Goal: Transaction & Acquisition: Purchase product/service

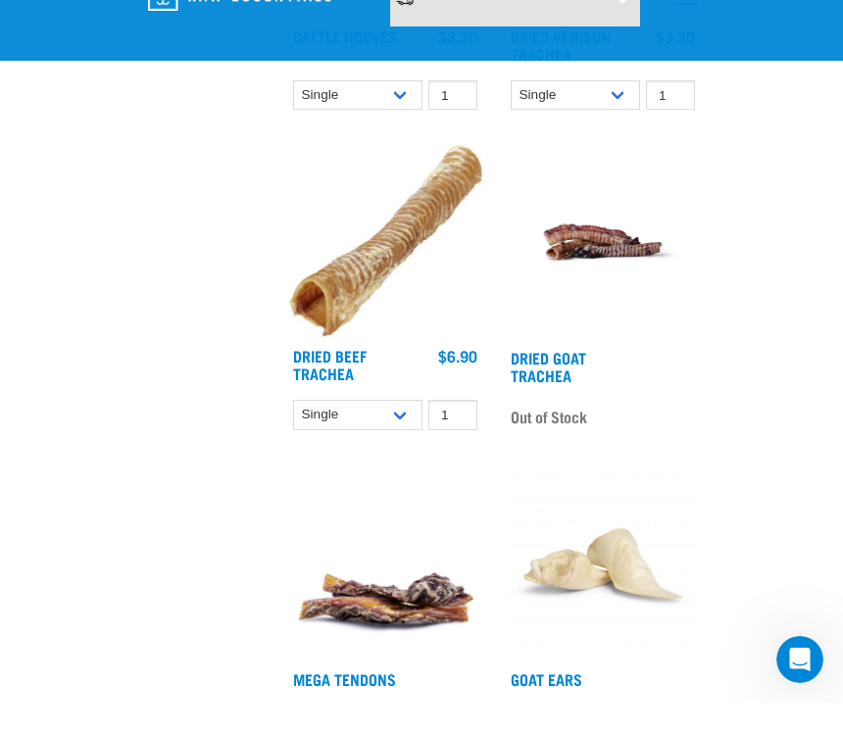
scroll to position [2764, 0]
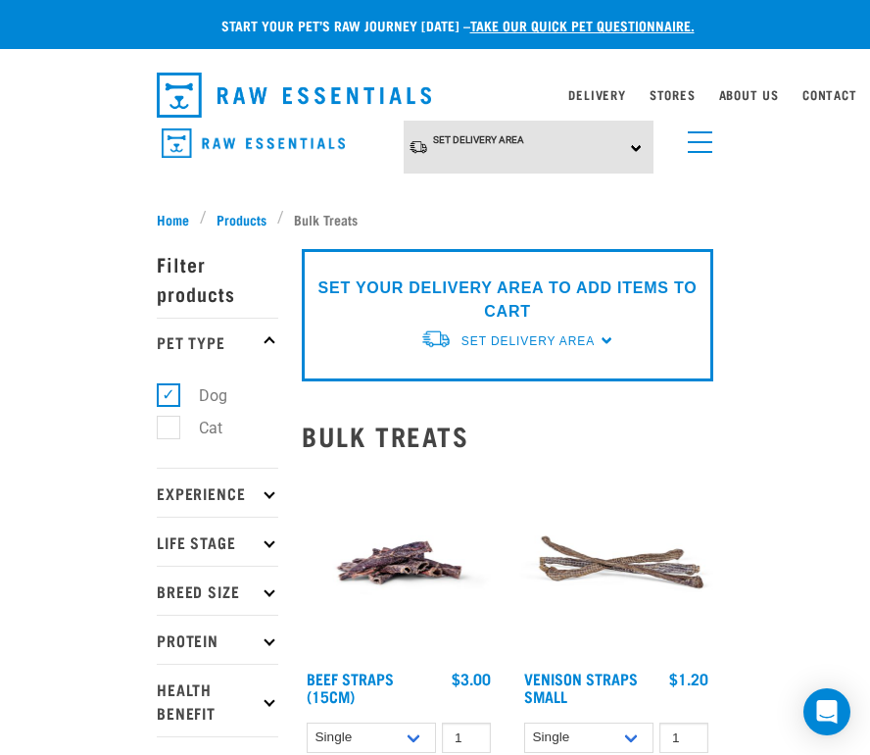
click at [464, 149] on link "Set Delivery Area" at bounding box center [478, 139] width 91 height 29
click at [446, 230] on link "[GEOGRAPHIC_DATA]" at bounding box center [501, 234] width 195 height 32
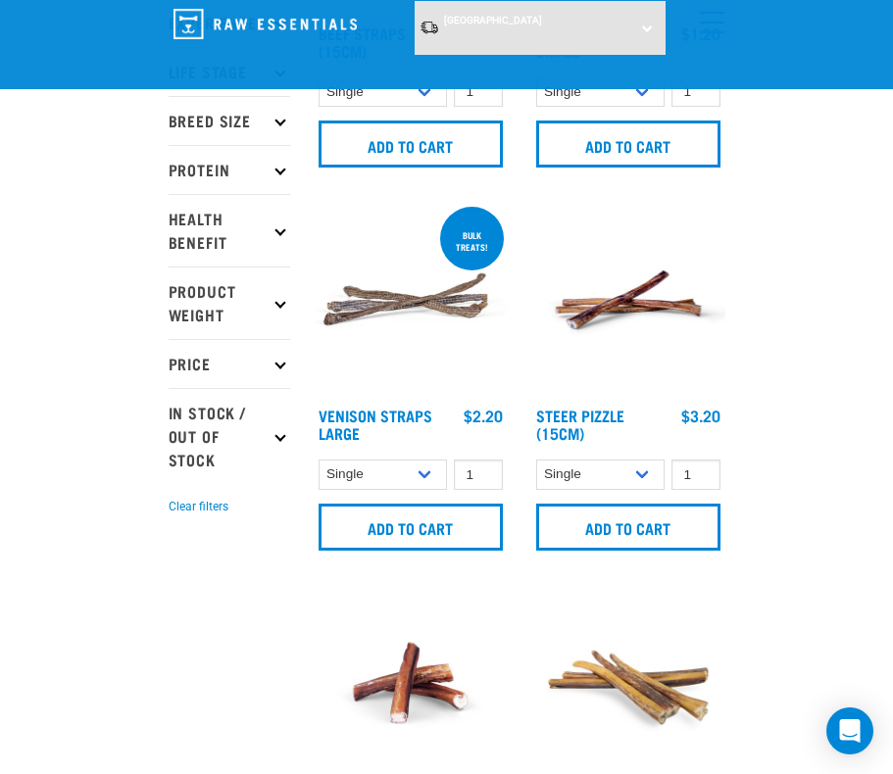
scroll to position [326, 0]
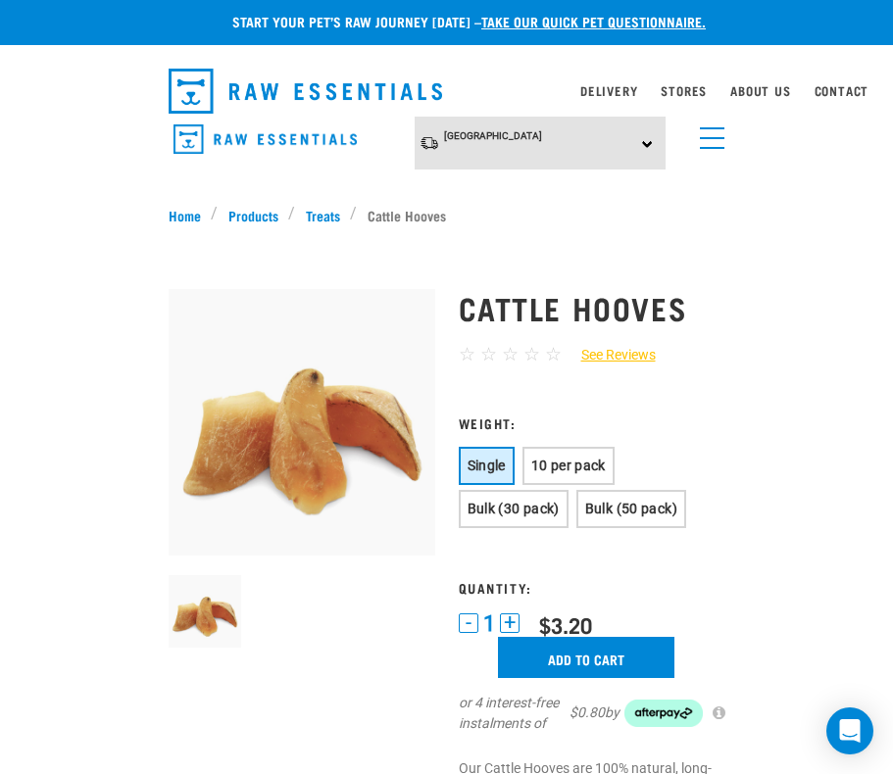
click at [686, 499] on button "Bulk (50 pack)" at bounding box center [631, 509] width 110 height 38
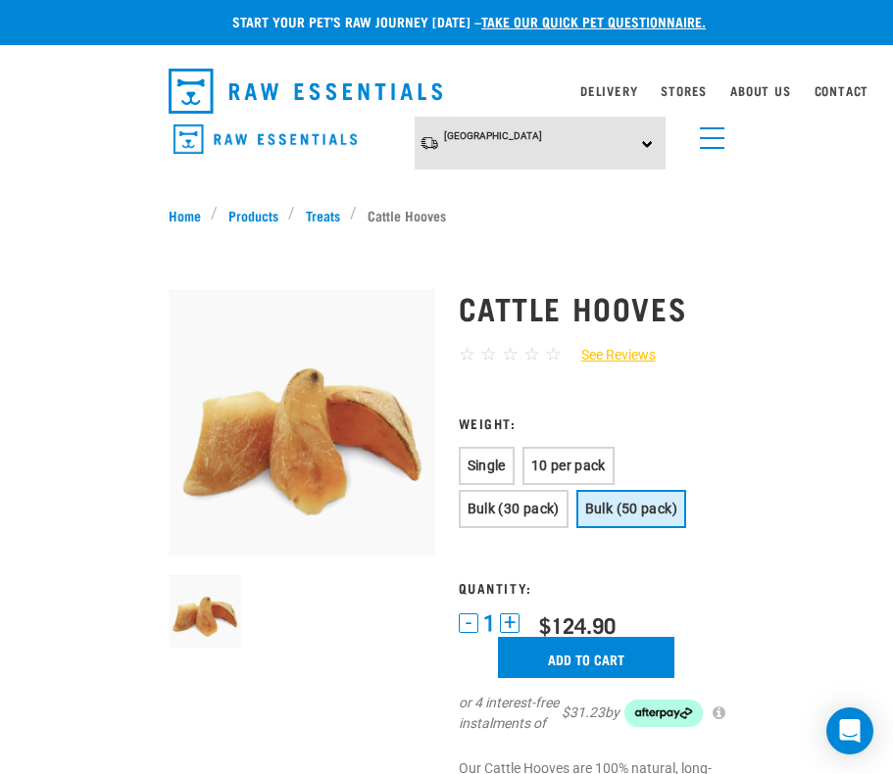
click at [658, 651] on input "Add to cart" at bounding box center [586, 657] width 176 height 41
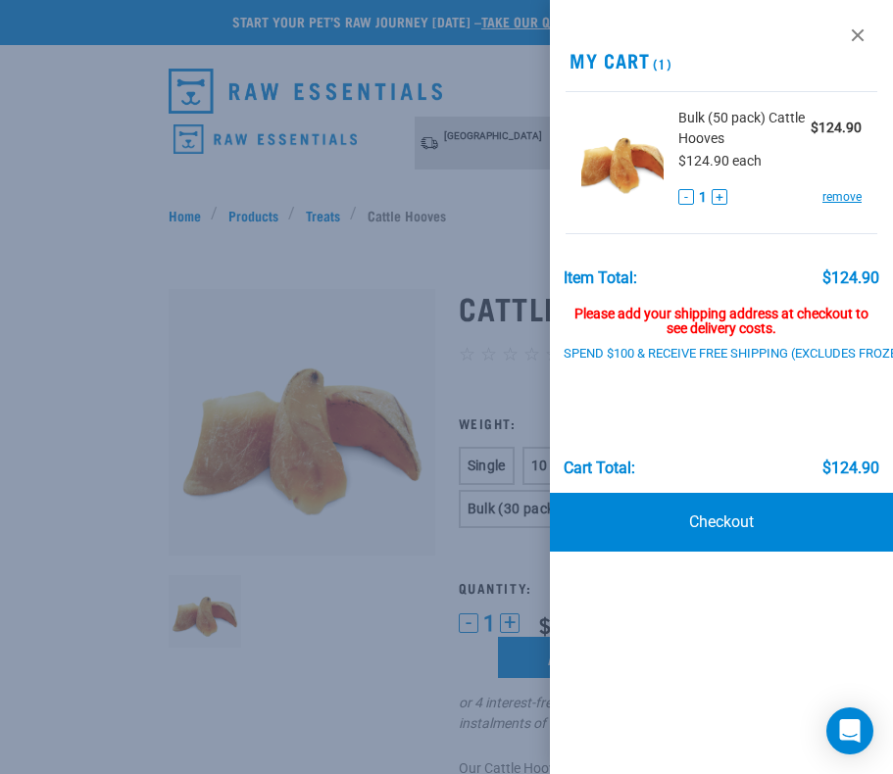
click at [749, 537] on link "Checkout" at bounding box center [721, 522] width 343 height 59
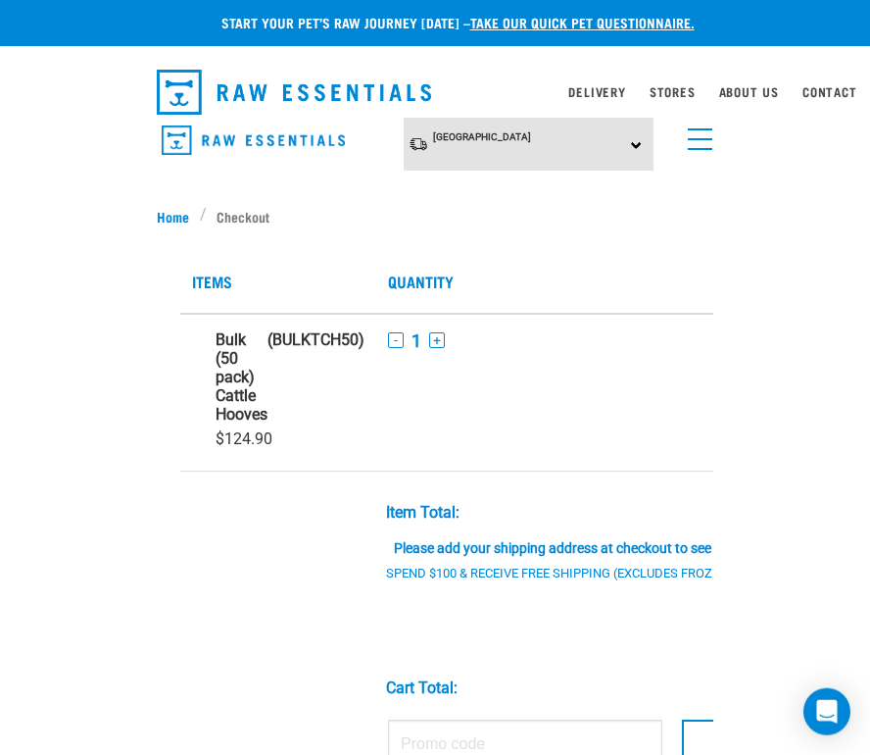
click at [651, 549] on div "Please add your shipping address at checkout to see delivery costs." at bounding box center [596, 538] width 421 height 35
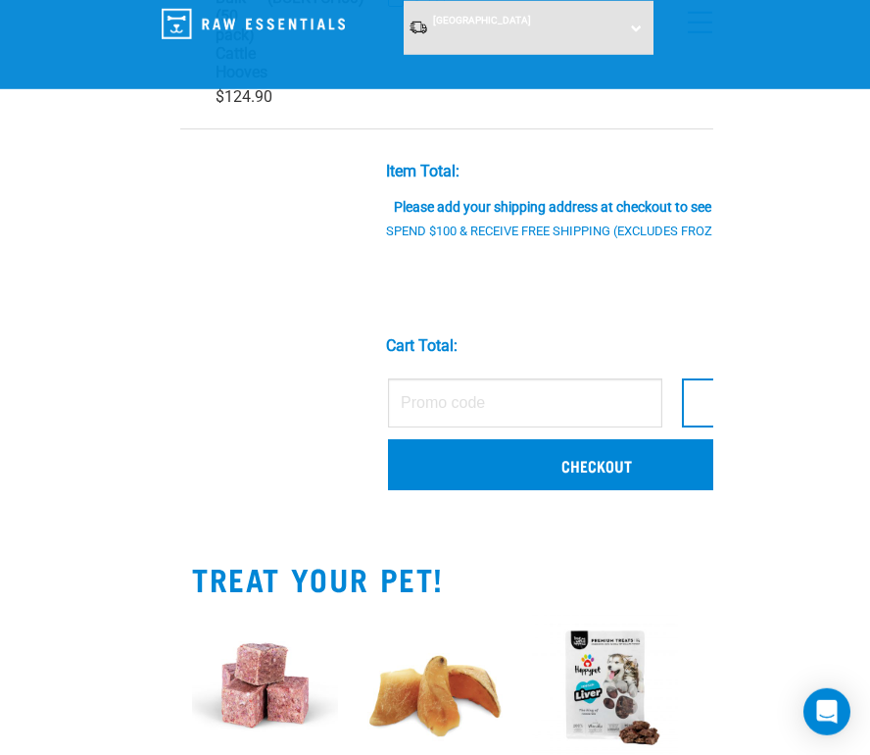
scroll to position [196, 0]
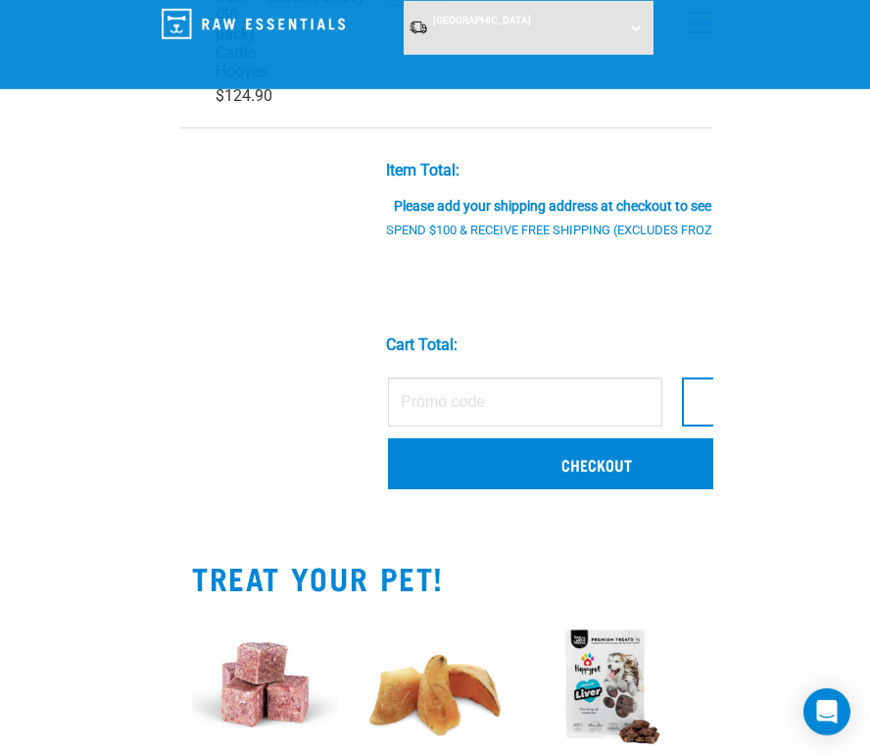
click at [669, 453] on link "Checkout" at bounding box center [596, 463] width 417 height 51
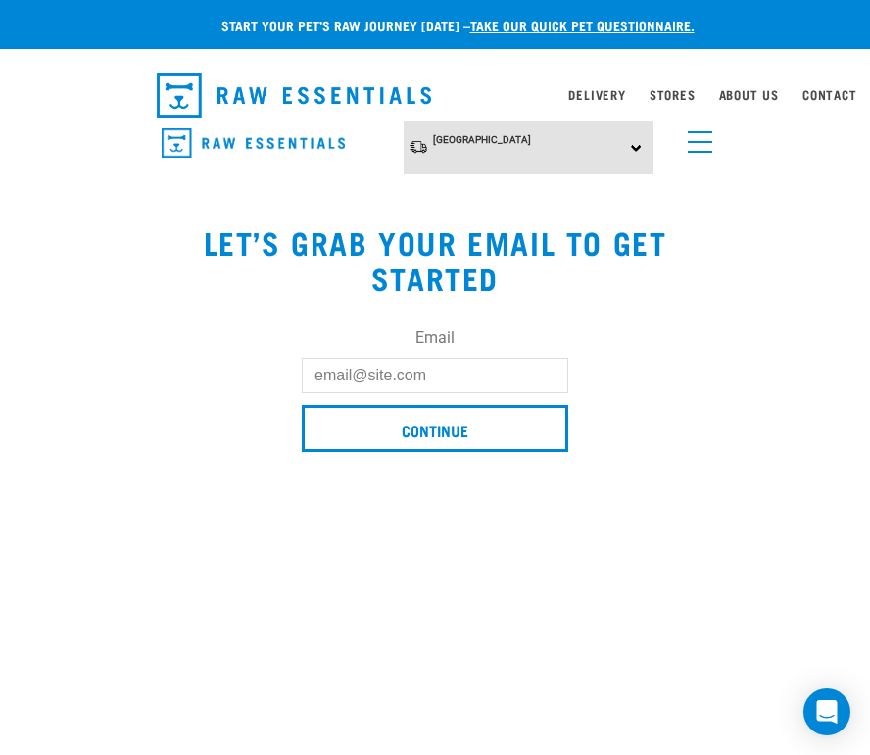
click at [524, 372] on input "Email" at bounding box center [435, 375] width 267 height 35
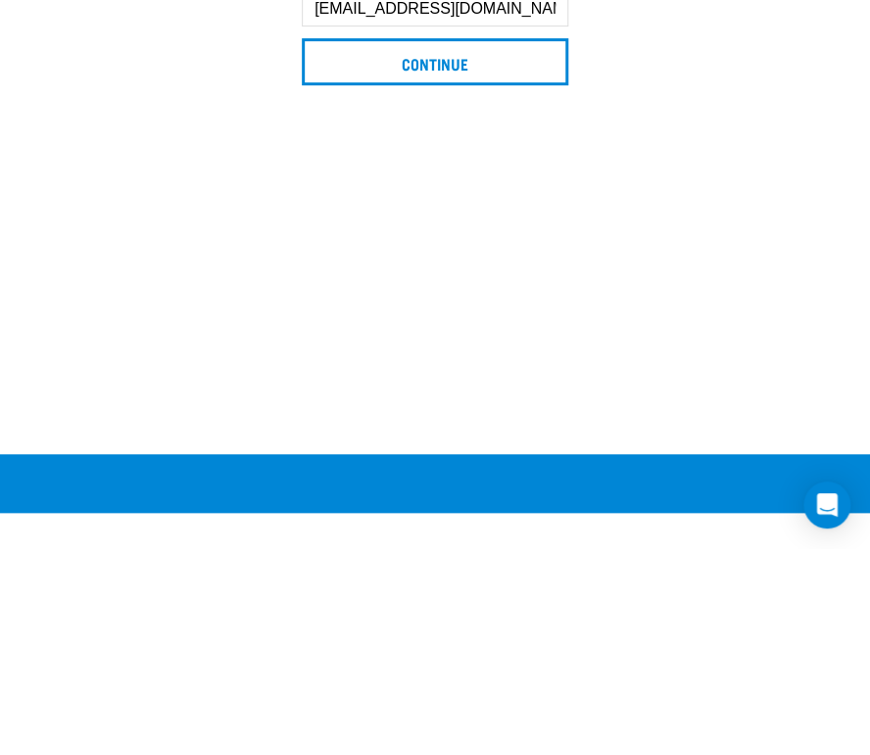
type input "Muzza7mm@me.com"
click at [491, 245] on input "Continue" at bounding box center [435, 268] width 267 height 47
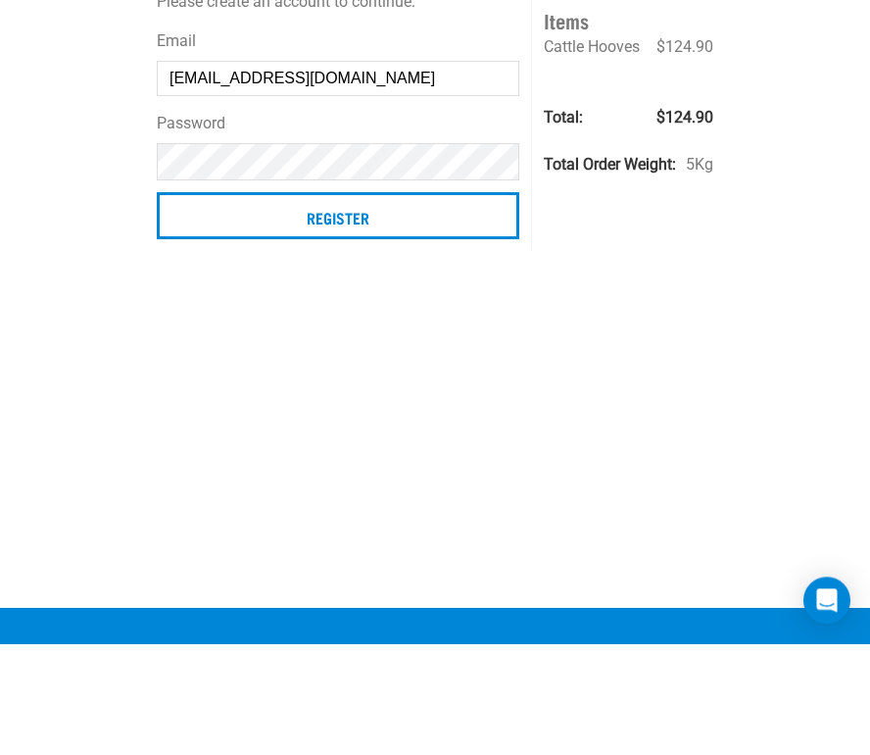
scroll to position [211, 0]
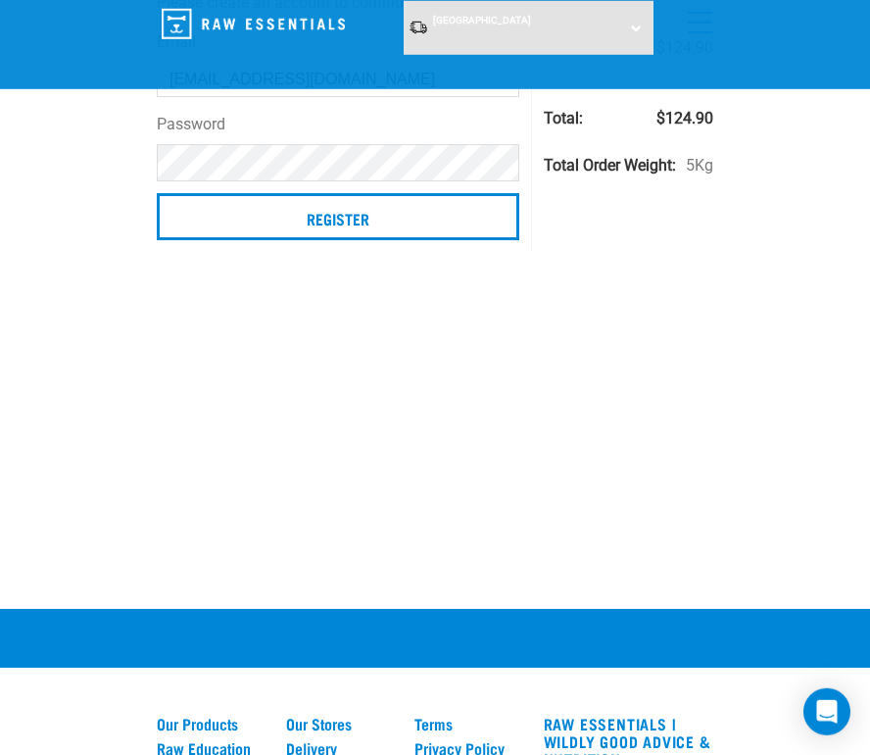
click at [379, 220] on input "Register" at bounding box center [338, 216] width 363 height 47
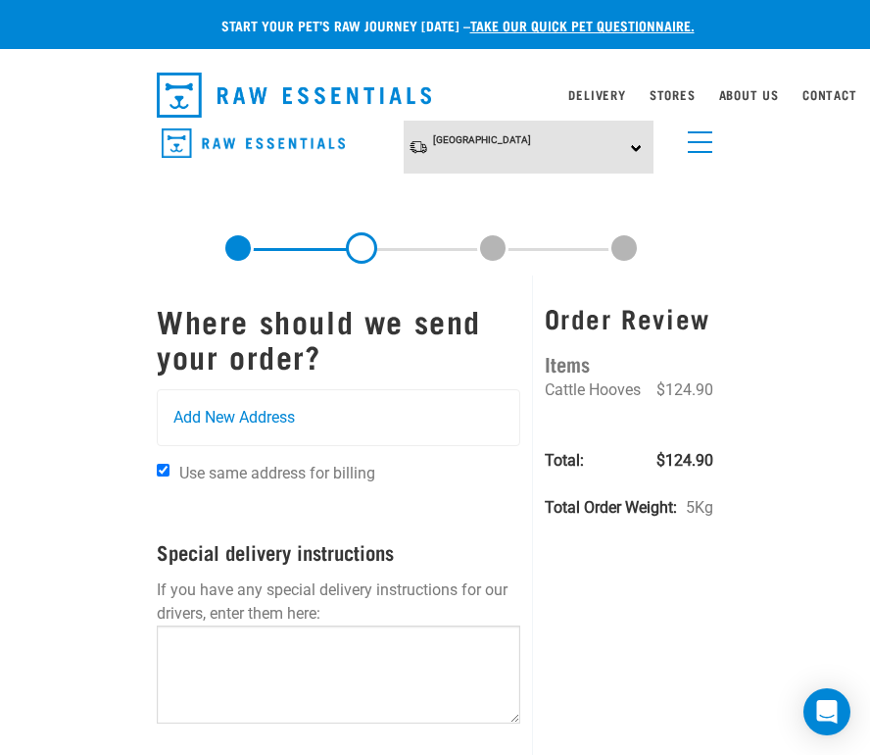
click at [206, 426] on span "Add New Address" at bounding box center [234, 418] width 122 height 24
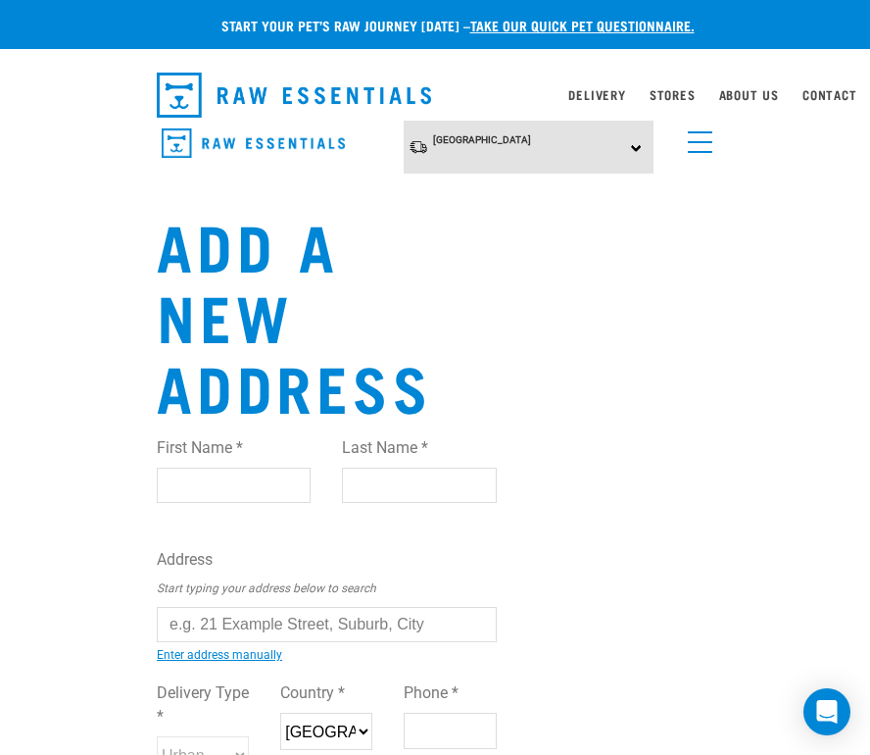
click at [282, 487] on input "First Name *" at bounding box center [234, 484] width 154 height 35
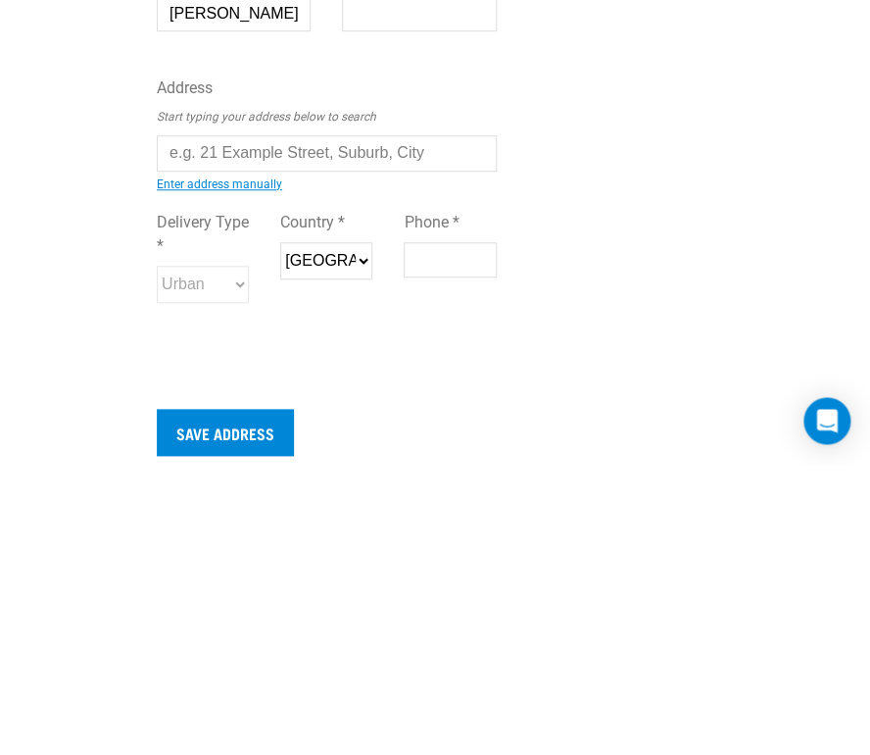
scroll to position [32, 0]
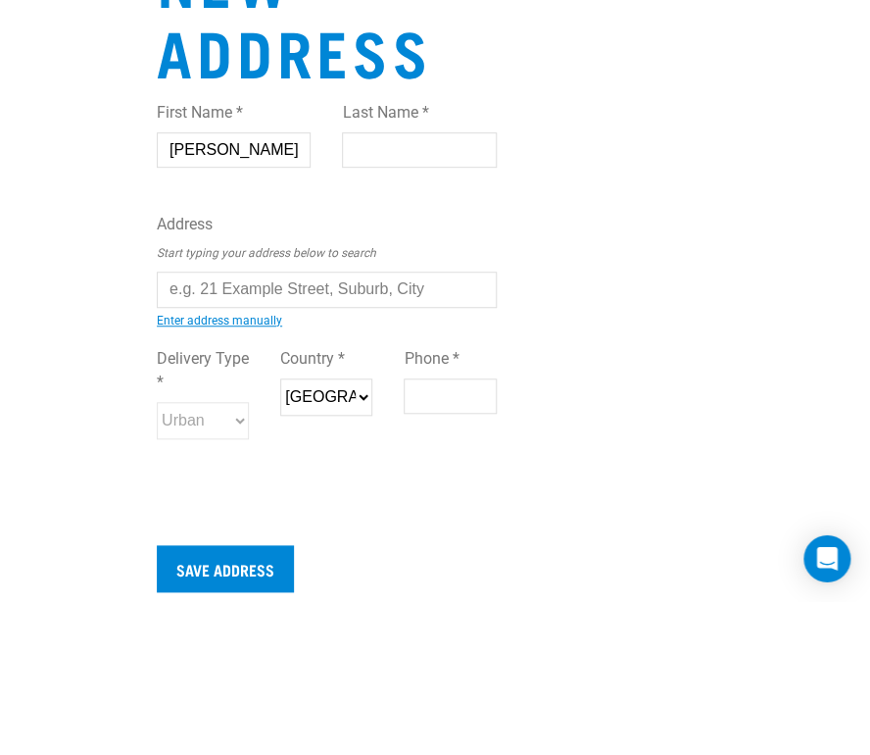
type input "Murray"
click at [472, 285] on input "Last Name *" at bounding box center [419, 302] width 154 height 35
type input "Neilson"
click at [372, 424] on input "text" at bounding box center [327, 441] width 340 height 35
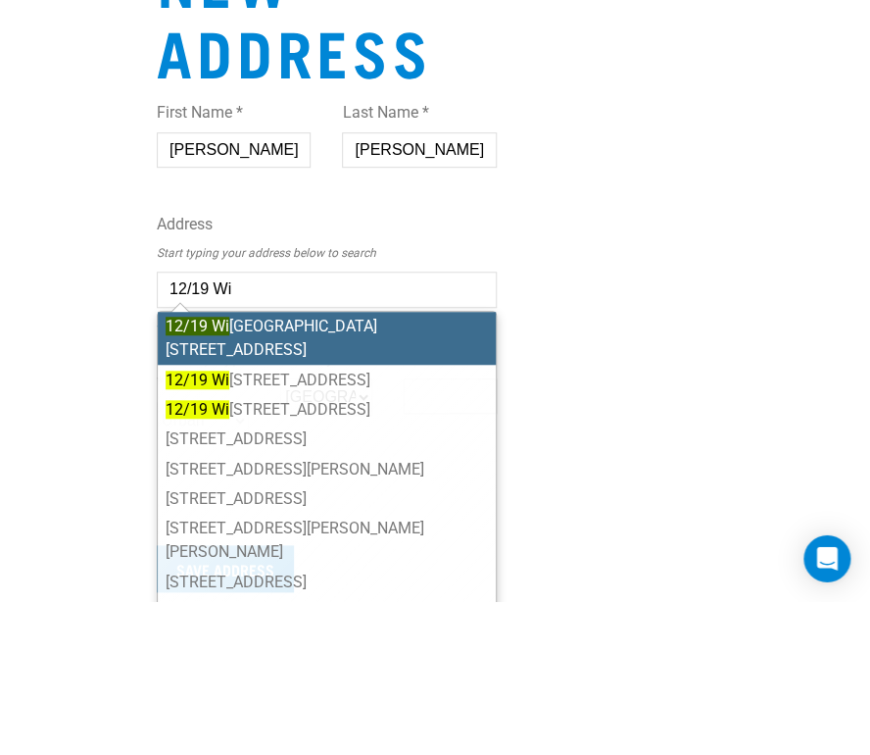
click at [430, 465] on li "12/19 Wi lliam Lewis Drive, Sockburn, Christchurch 8042" at bounding box center [327, 491] width 338 height 53
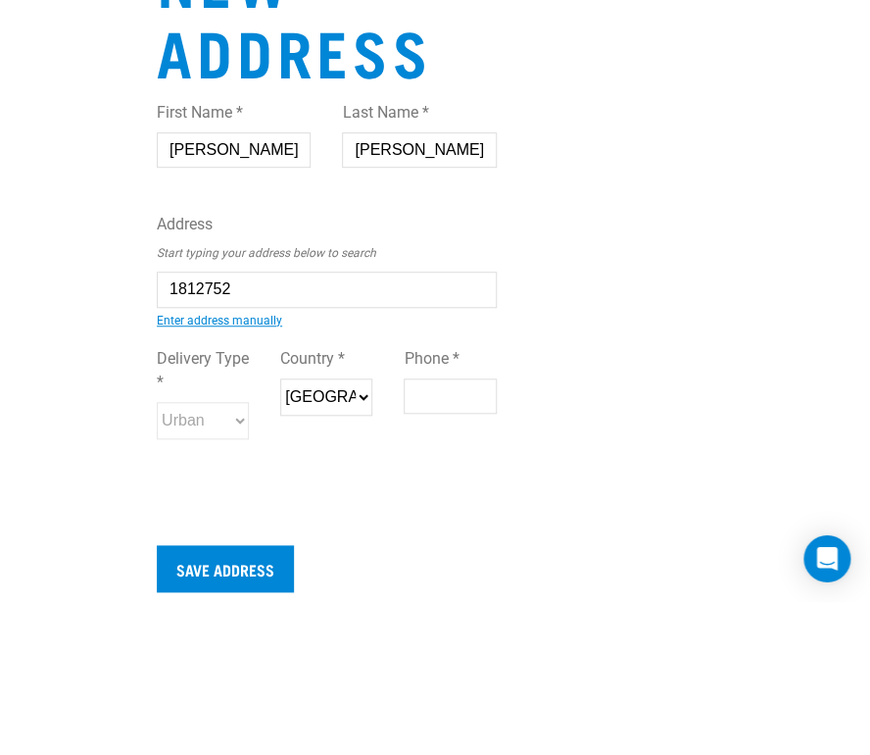
type input "12/19 William Lewis Drive, Sockburn, Christchurch 8042"
type input "[STREET_ADDRESS][PERSON_NAME]"
type input "Sockburn"
type input "Canterbury"
select select "CAN"
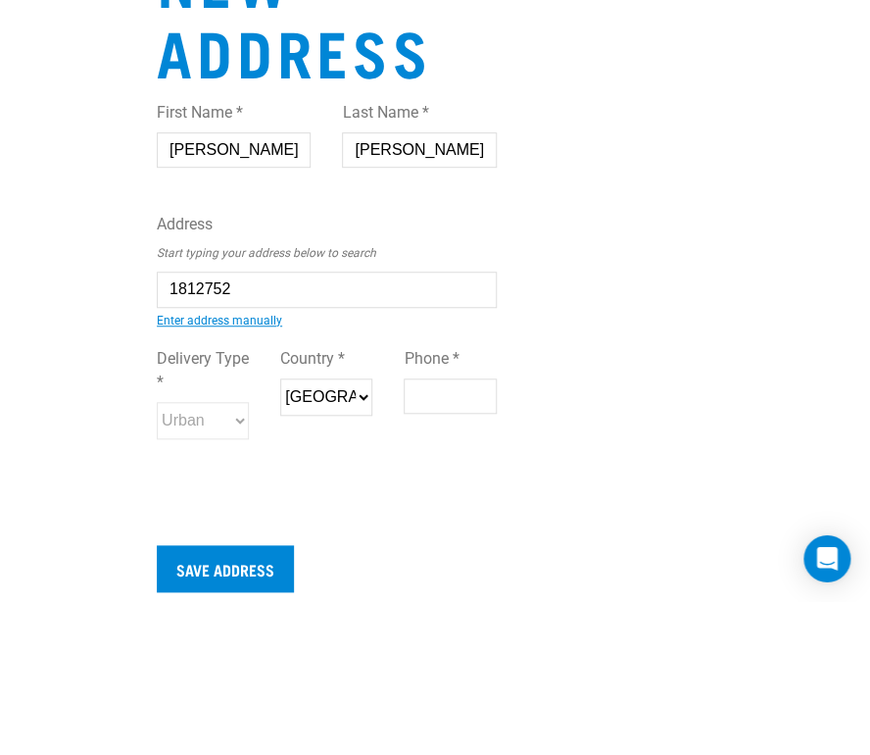
type input "8042"
select select "Urban"
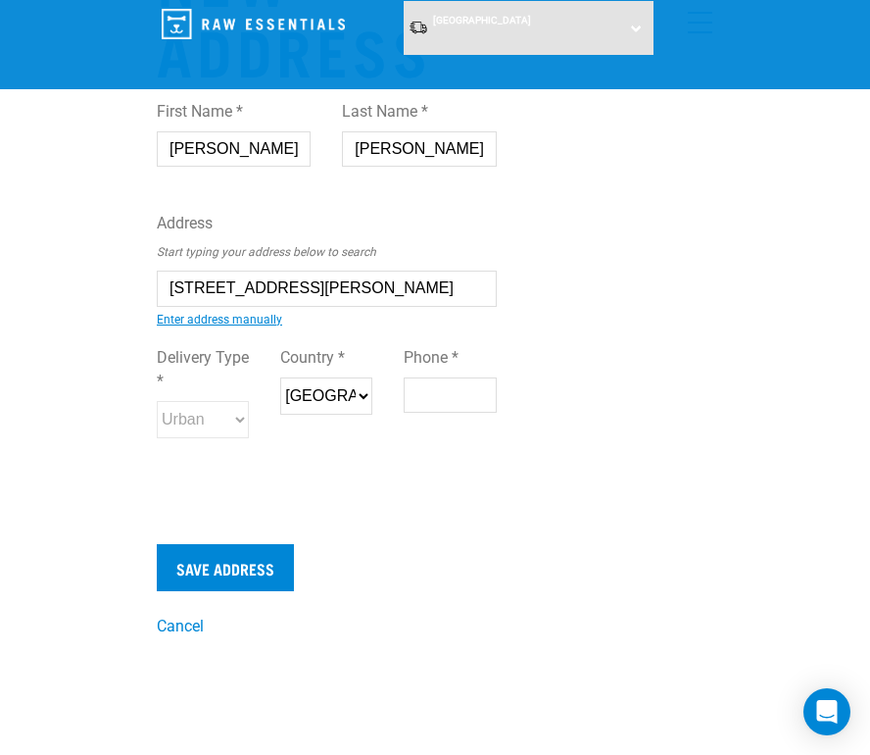
click at [225, 384] on label "Delivery Type *" at bounding box center [203, 369] width 92 height 47
click at [444, 390] on input "Phone *" at bounding box center [450, 394] width 92 height 35
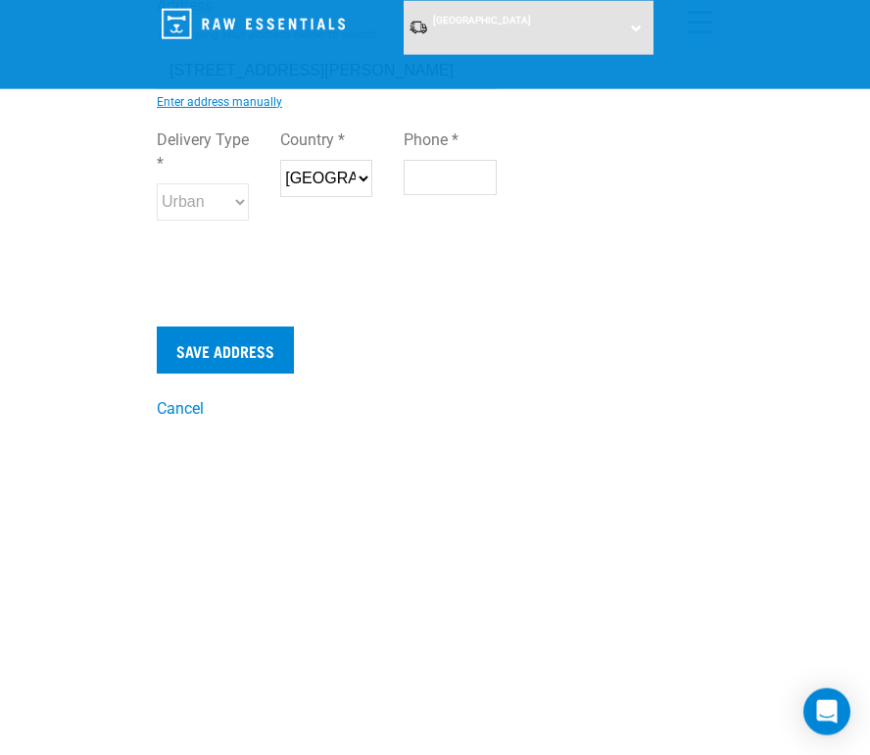
scroll to position [185, 0]
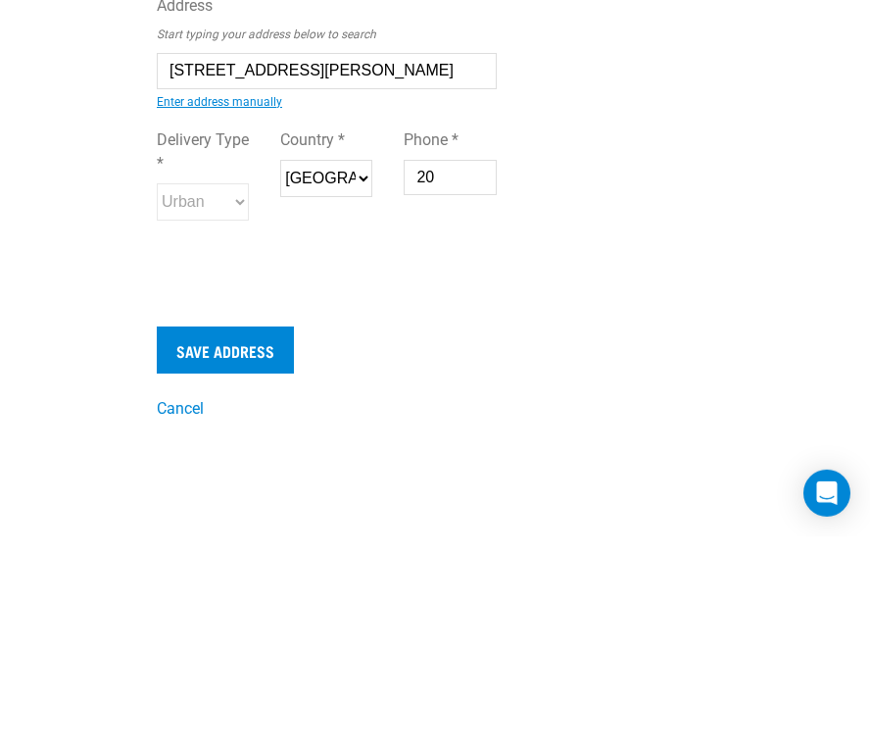
type input "2"
type input "0204366325"
click at [186, 347] on label "Delivery Type *" at bounding box center [203, 370] width 92 height 47
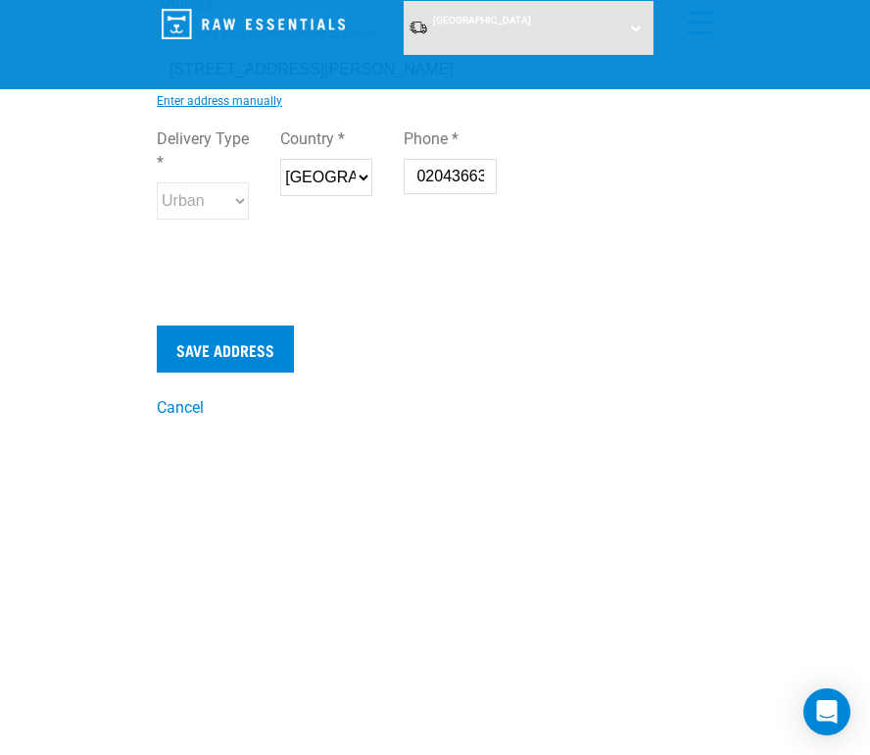
click at [183, 169] on label "Delivery Type *" at bounding box center [203, 150] width 92 height 47
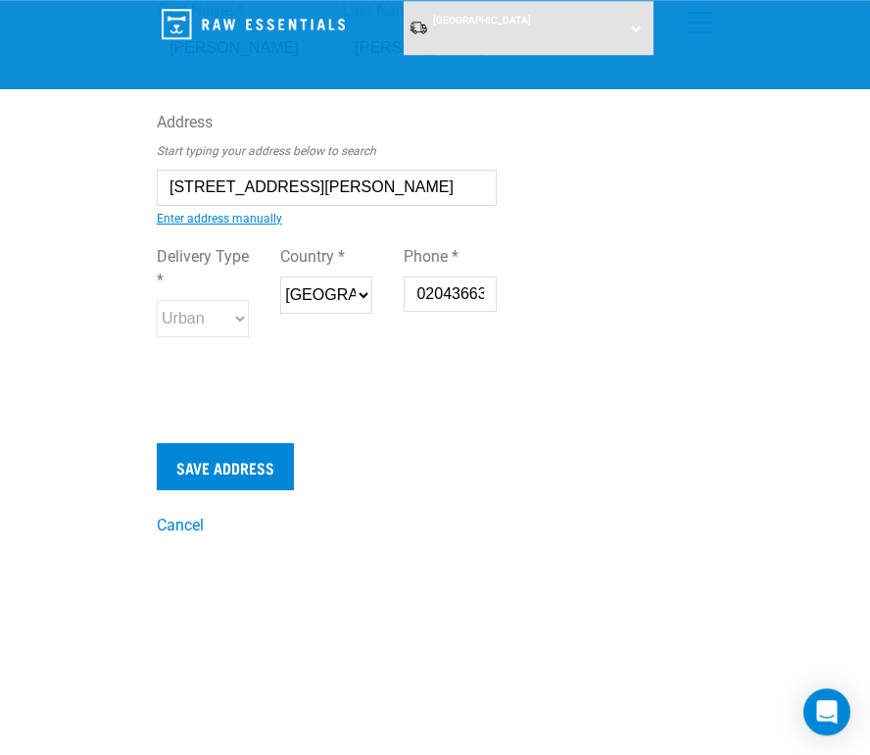
scroll to position [286, 0]
click at [259, 226] on link "Enter address manually" at bounding box center [219, 220] width 125 height 14
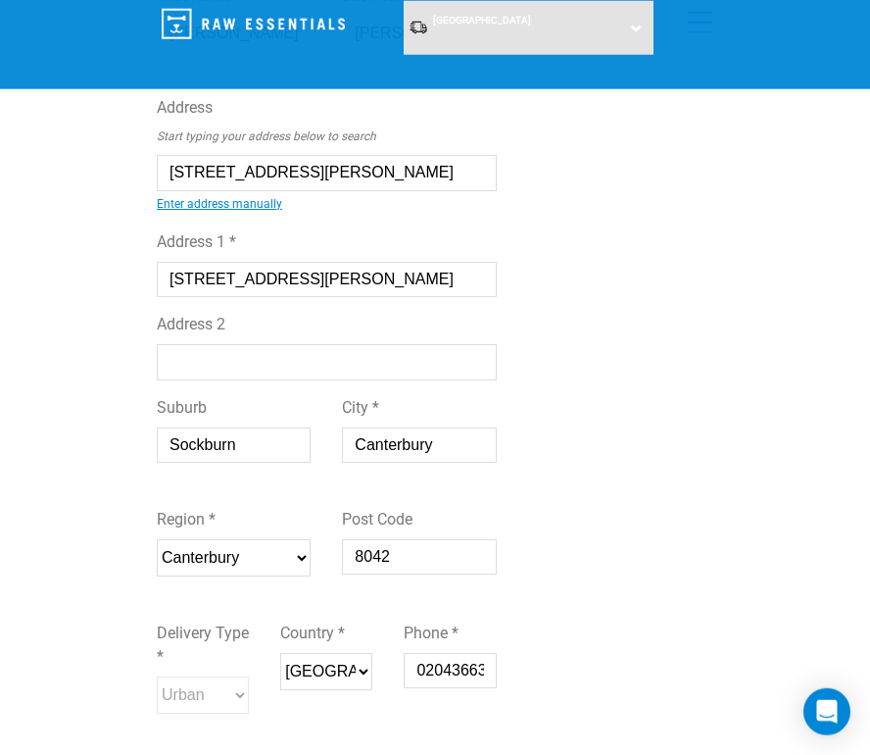
scroll to position [290, 0]
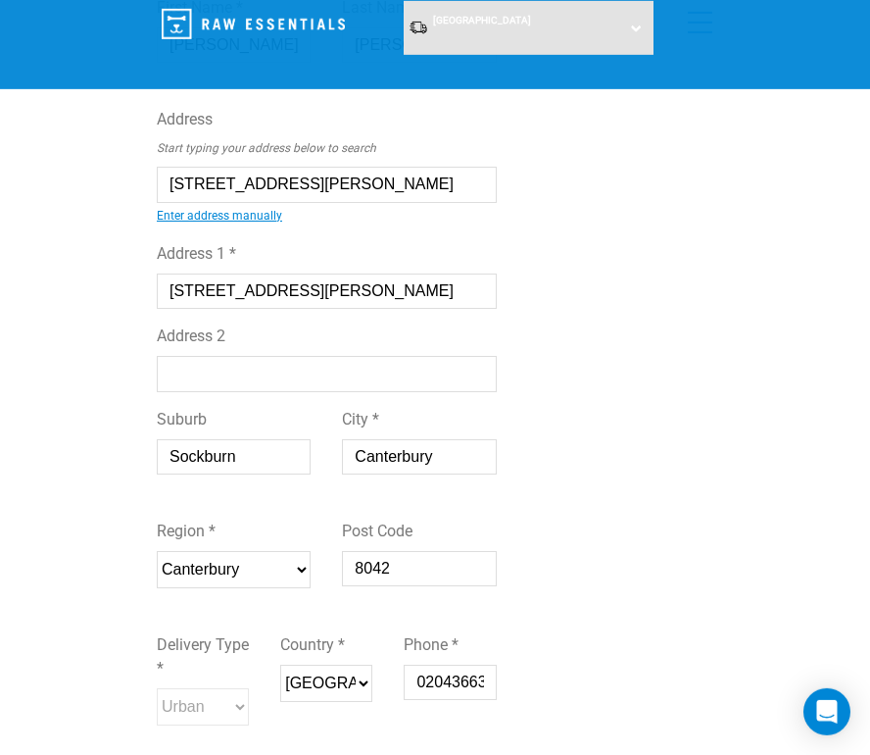
click at [310, 368] on input "Address 2" at bounding box center [327, 373] width 340 height 35
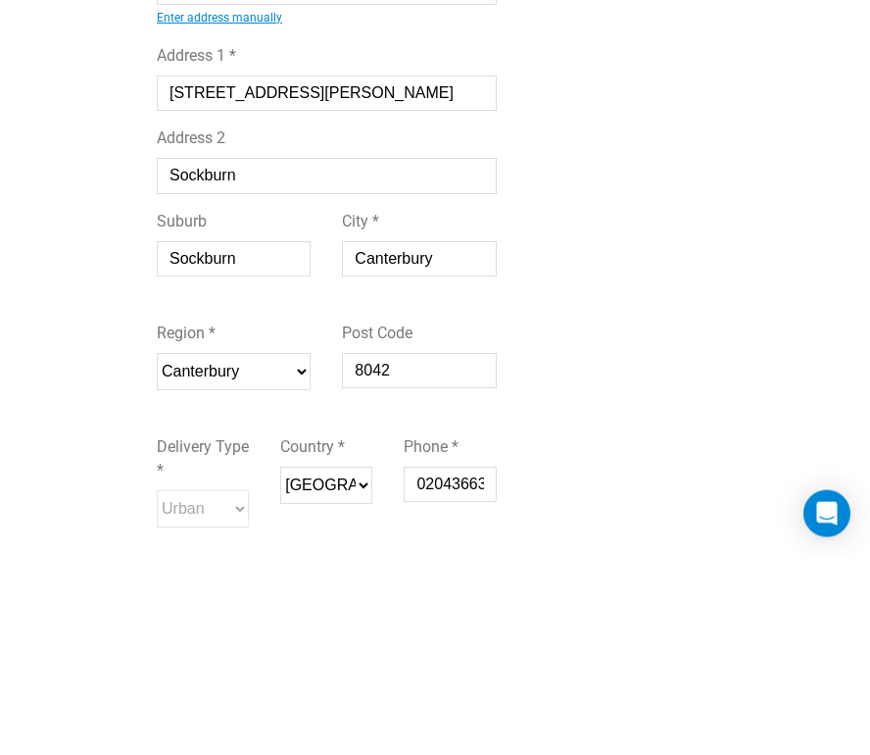
type input "Sockburn"
click at [284, 439] on input "Sockburn" at bounding box center [234, 456] width 154 height 35
click at [457, 439] on input "Canterbury" at bounding box center [419, 456] width 154 height 35
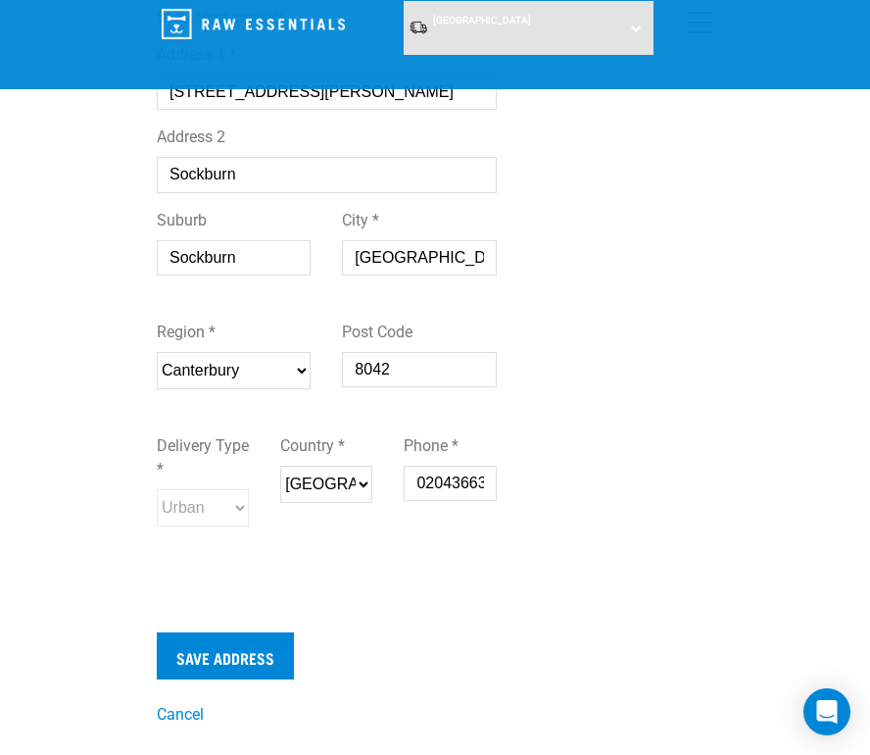
type input "Christchurch"
click at [346, 497] on select "New Zealand" at bounding box center [326, 483] width 92 height 37
click at [214, 471] on label "Delivery Type *" at bounding box center [203, 457] width 92 height 47
click at [244, 492] on div "Delivery Type * Urban Rural" at bounding box center [203, 472] width 92 height 108
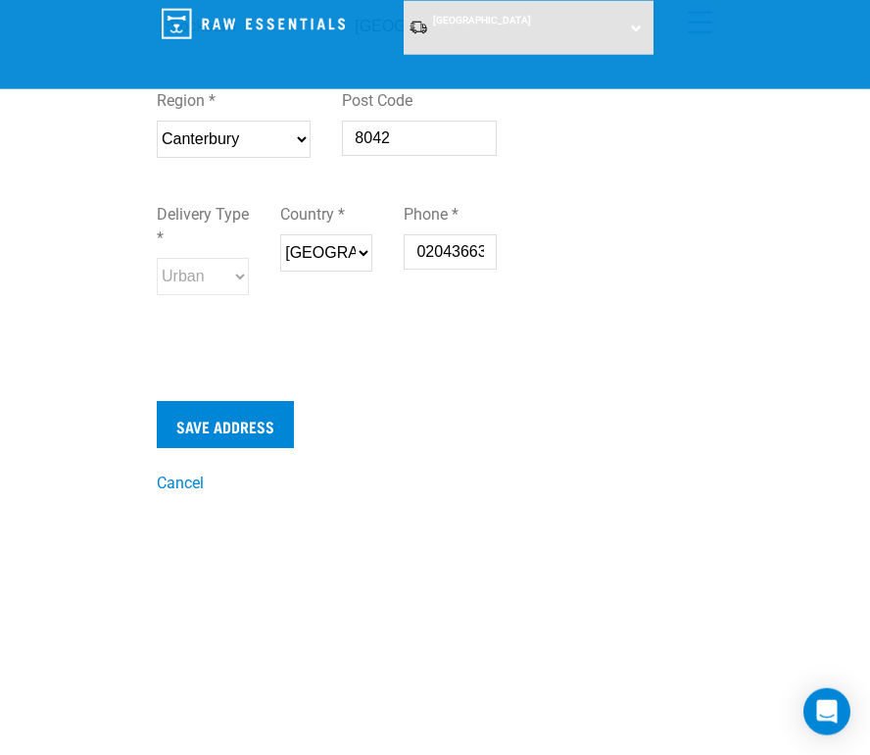
scroll to position [722, 0]
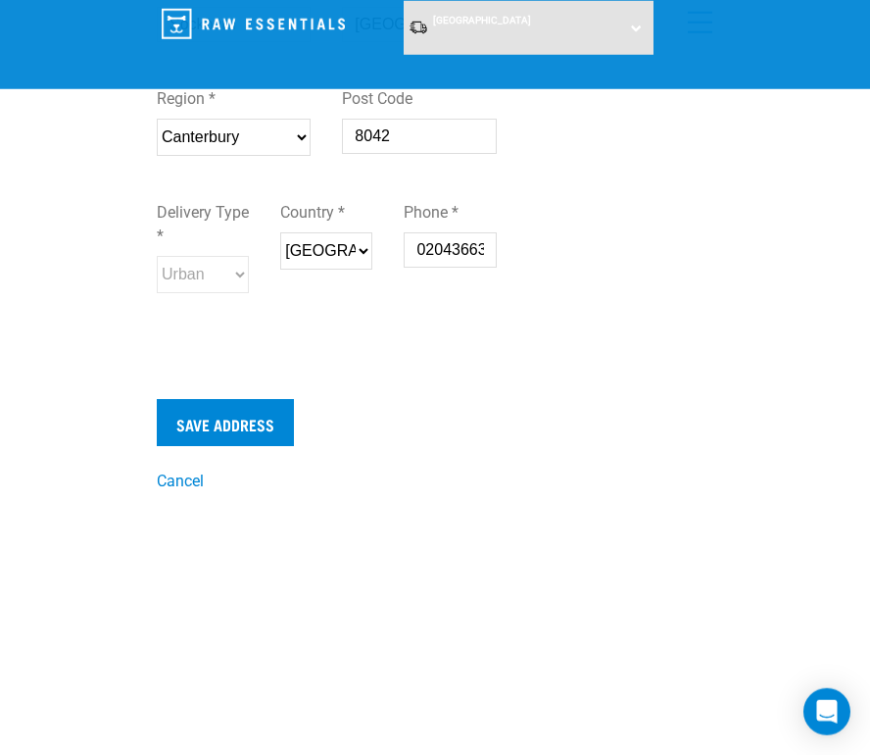
click at [249, 419] on input "Save Address" at bounding box center [225, 422] width 137 height 47
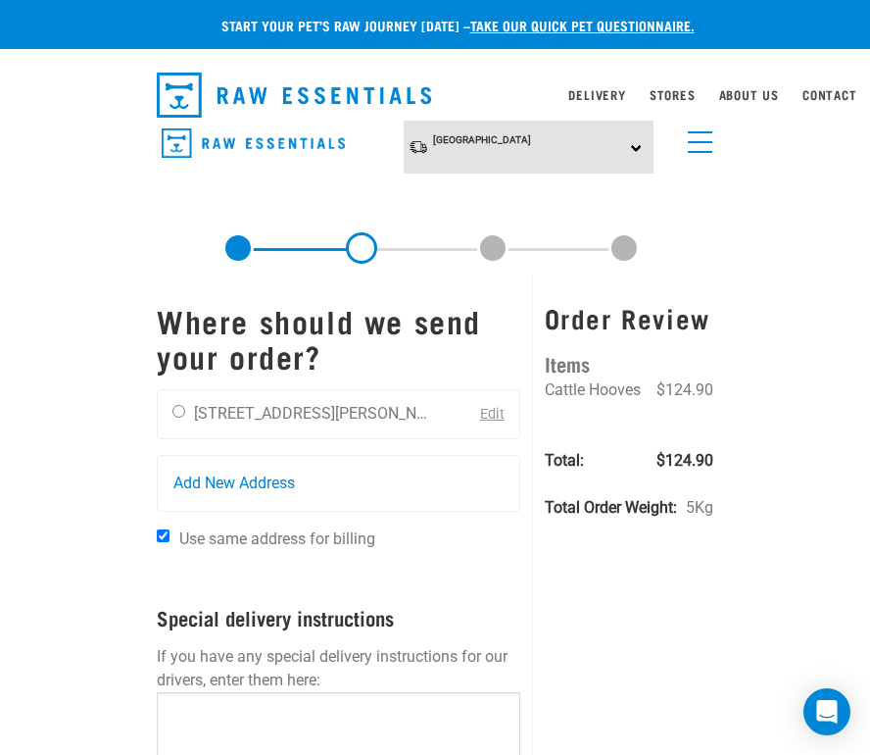
click at [501, 407] on link "Edit" at bounding box center [492, 414] width 24 height 17
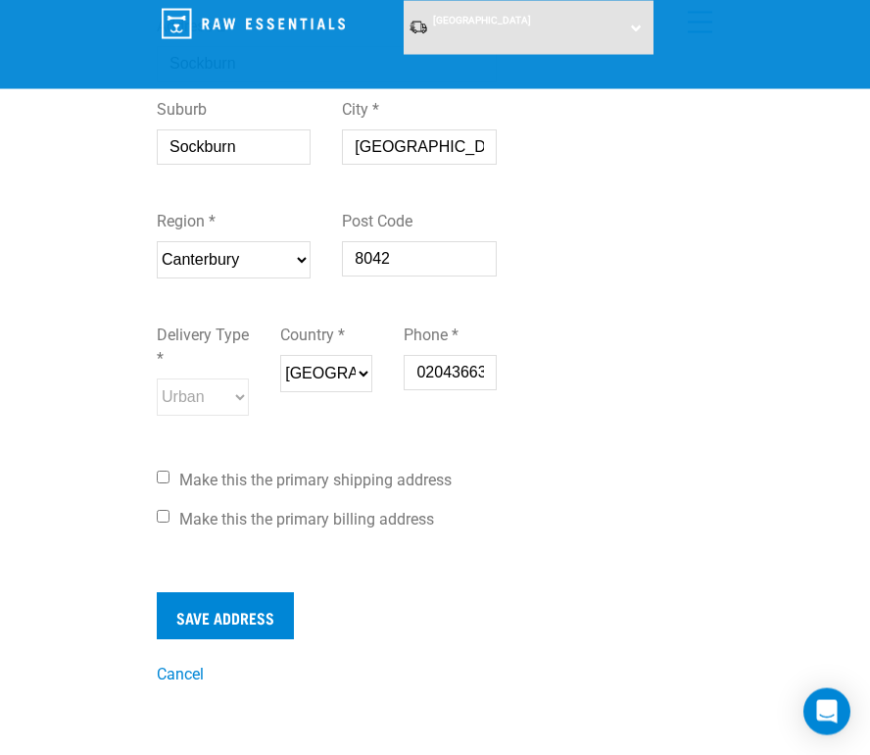
scroll to position [532, 0]
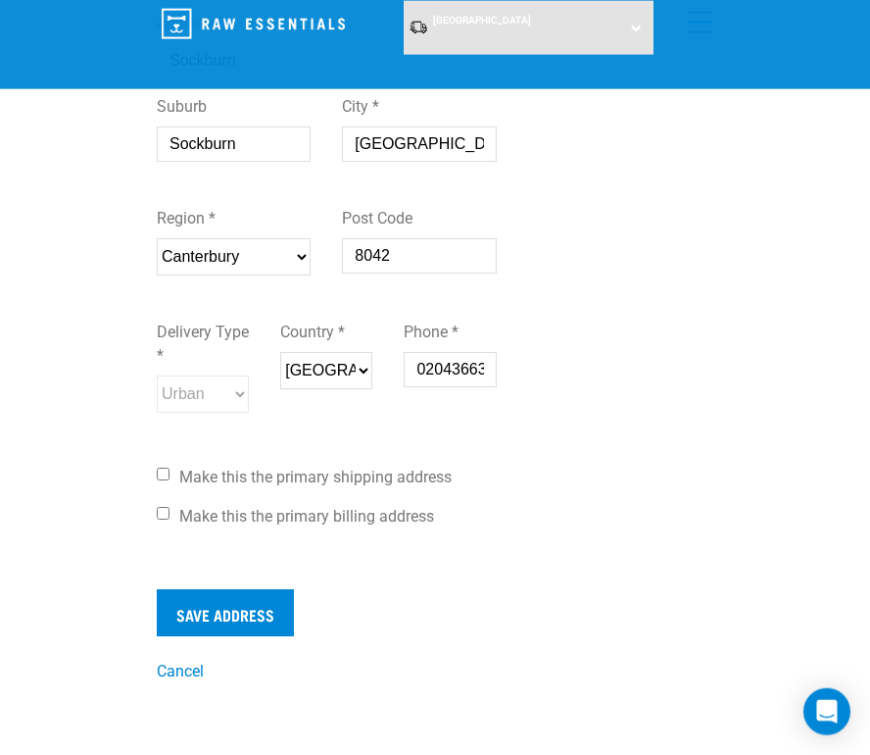
click at [465, 482] on label "Make this the primary shipping address" at bounding box center [327, 477] width 340 height 24
click at [170, 480] on input "Make this the primary shipping address" at bounding box center [163, 473] width 13 height 13
checkbox input "true"
click at [424, 508] on div "First Name * Murray Last Name * Neilson Address Start typing your address below…" at bounding box center [327, 102] width 340 height 868
click at [333, 525] on span "Make this the primary billing address" at bounding box center [306, 516] width 255 height 19
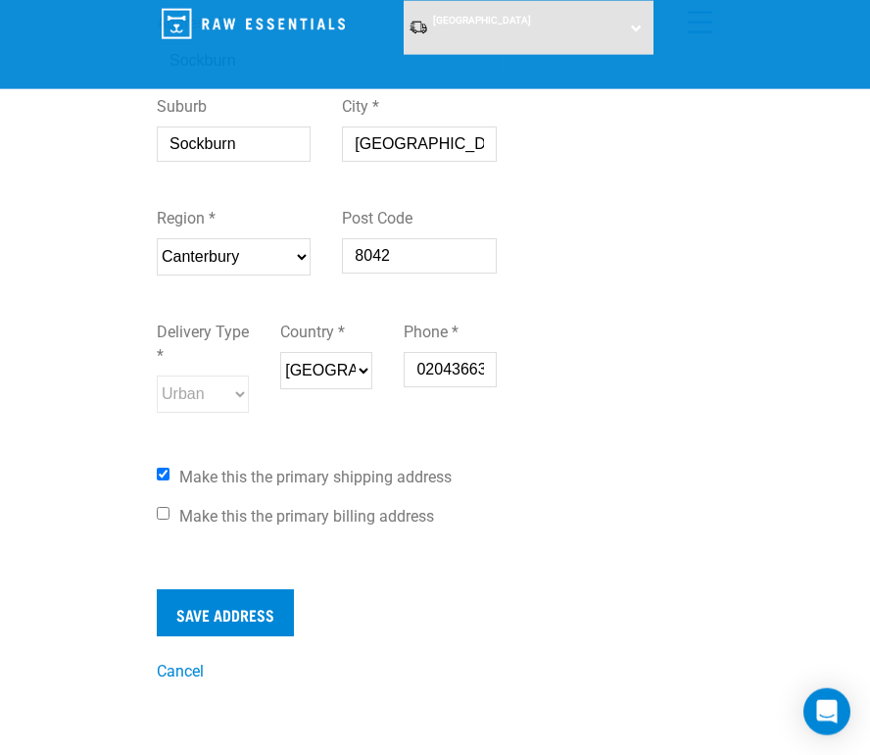
click at [170, 519] on input "Make this the primary billing address" at bounding box center [163, 513] width 13 height 13
checkbox input "true"
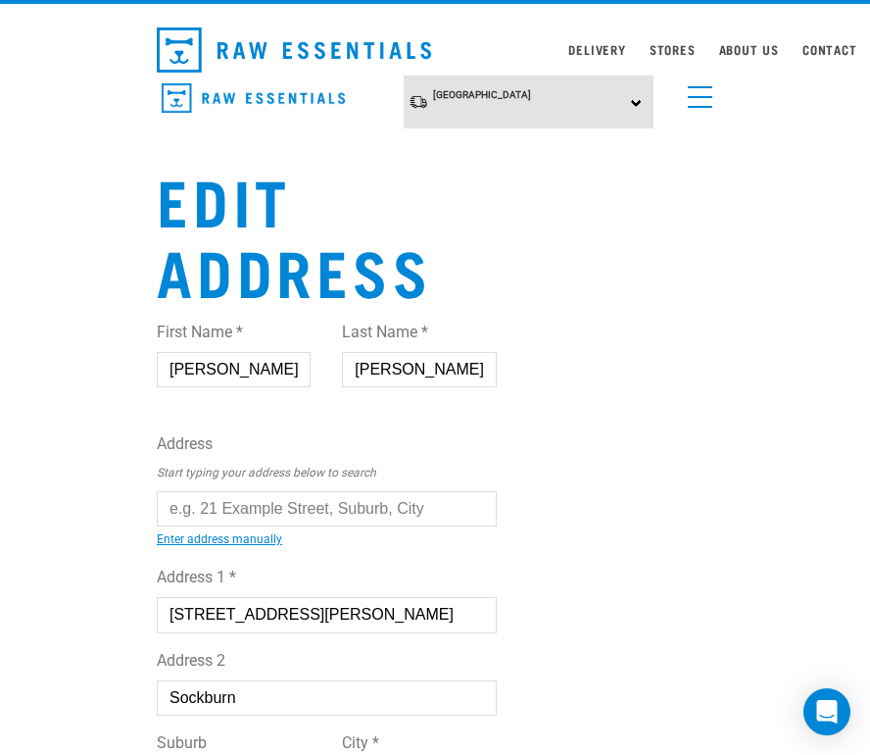
scroll to position [60, 0]
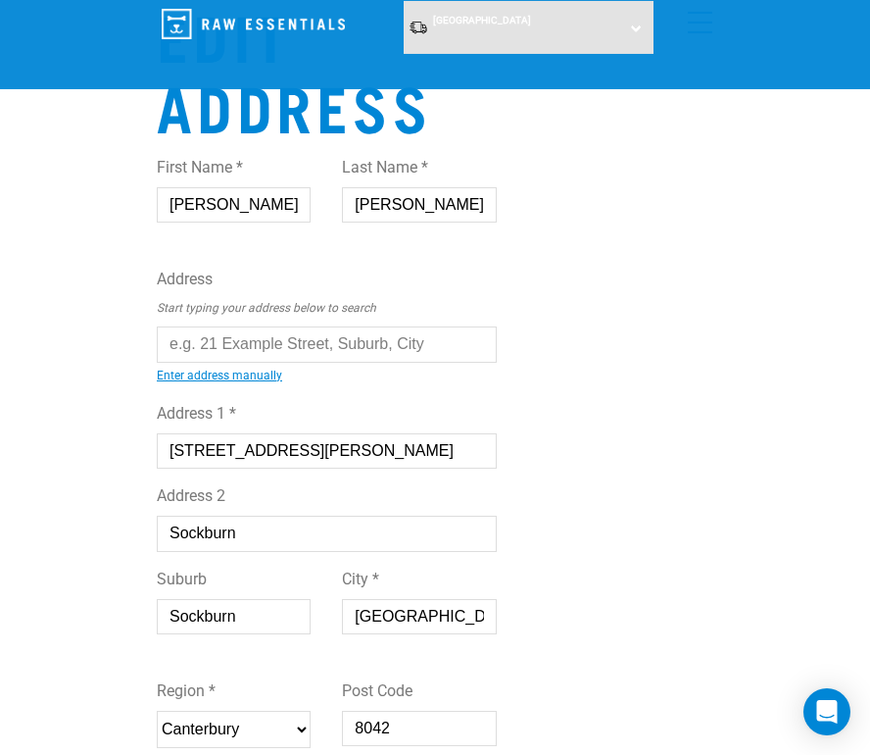
click at [442, 349] on input "text" at bounding box center [327, 343] width 340 height 35
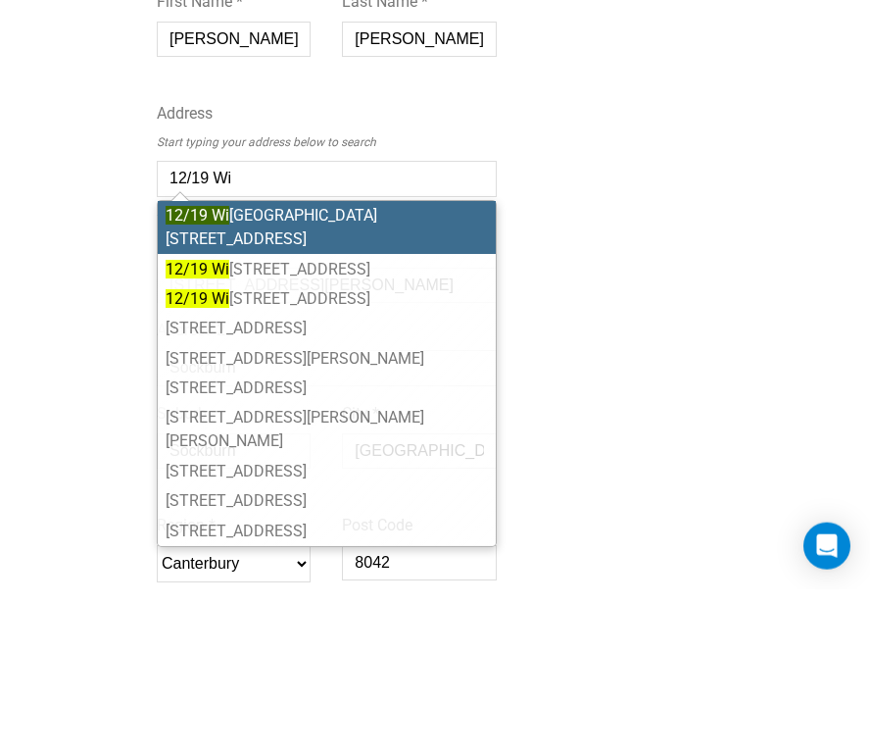
click at [434, 367] on li "12/19 Wi lliam Lewis Drive, Sockburn, Christchurch 8042" at bounding box center [327, 393] width 338 height 53
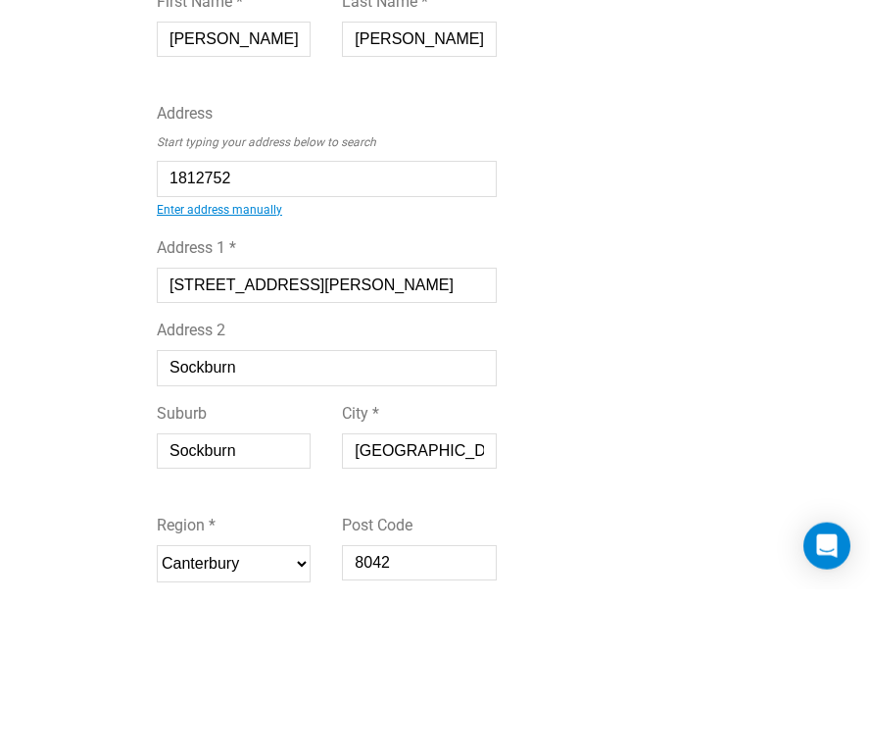
type input "12/19 William Lewis Drive, Sockburn, Christchurch 8042"
type input "Canterbury"
select select "CAN"
select select "Urban"
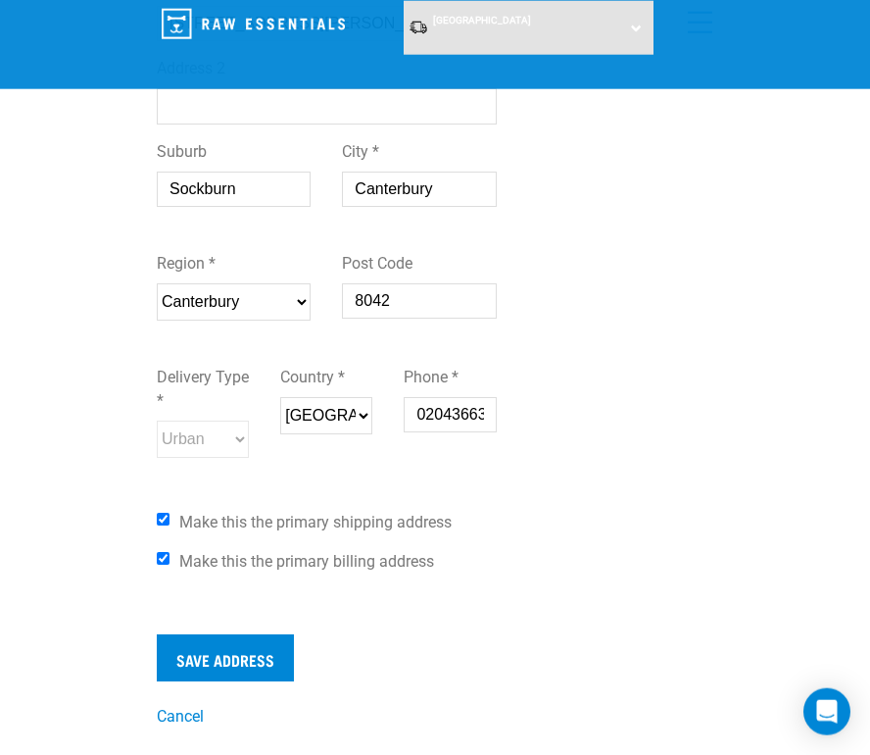
scroll to position [542, 0]
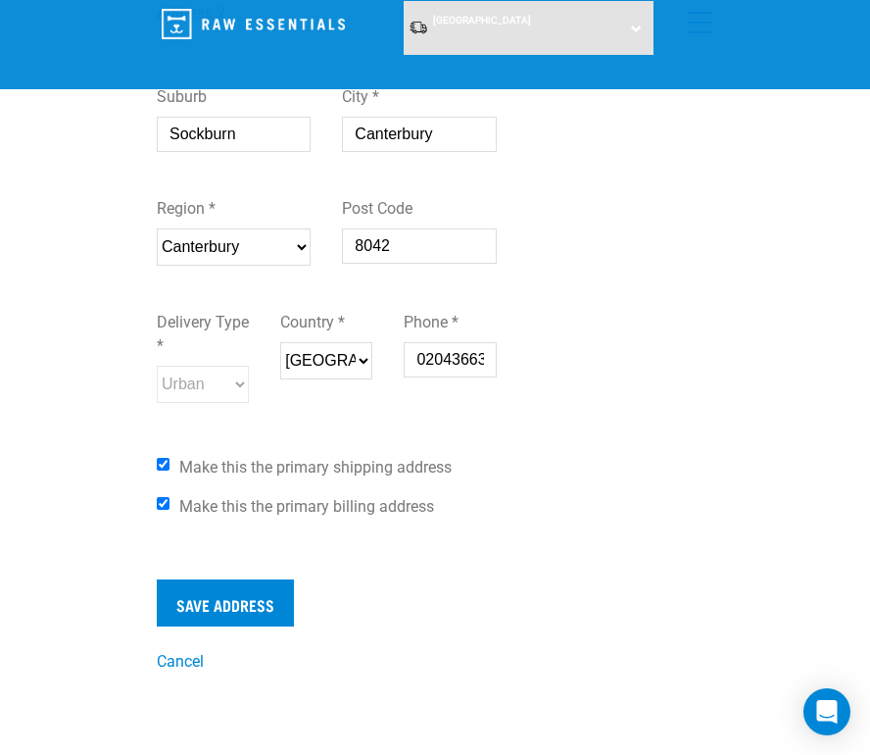
click at [206, 614] on input "Save Address" at bounding box center [225, 602] width 137 height 47
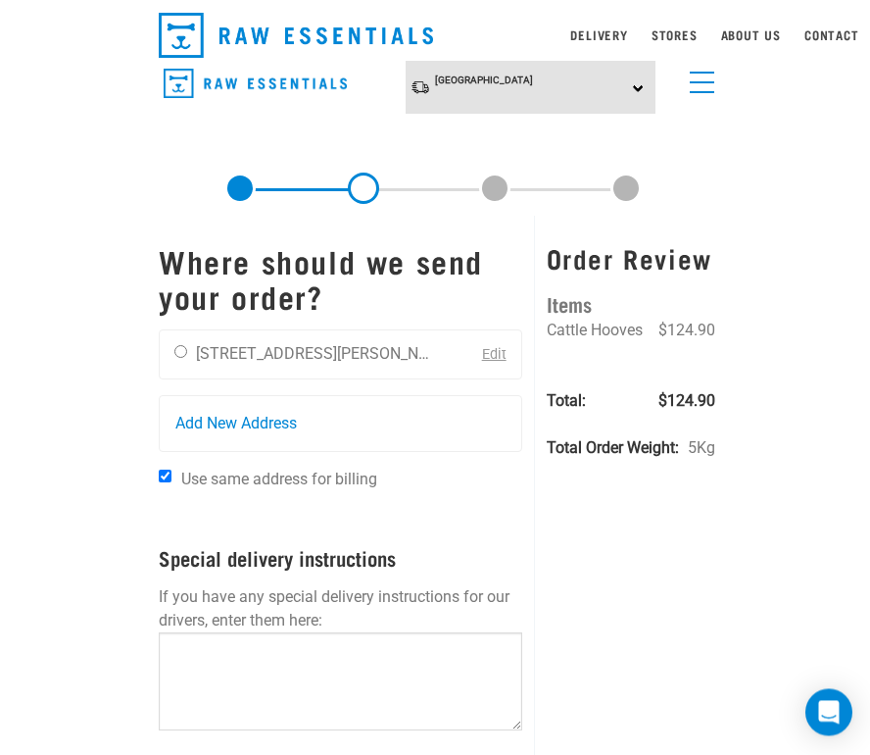
scroll to position [59, 0]
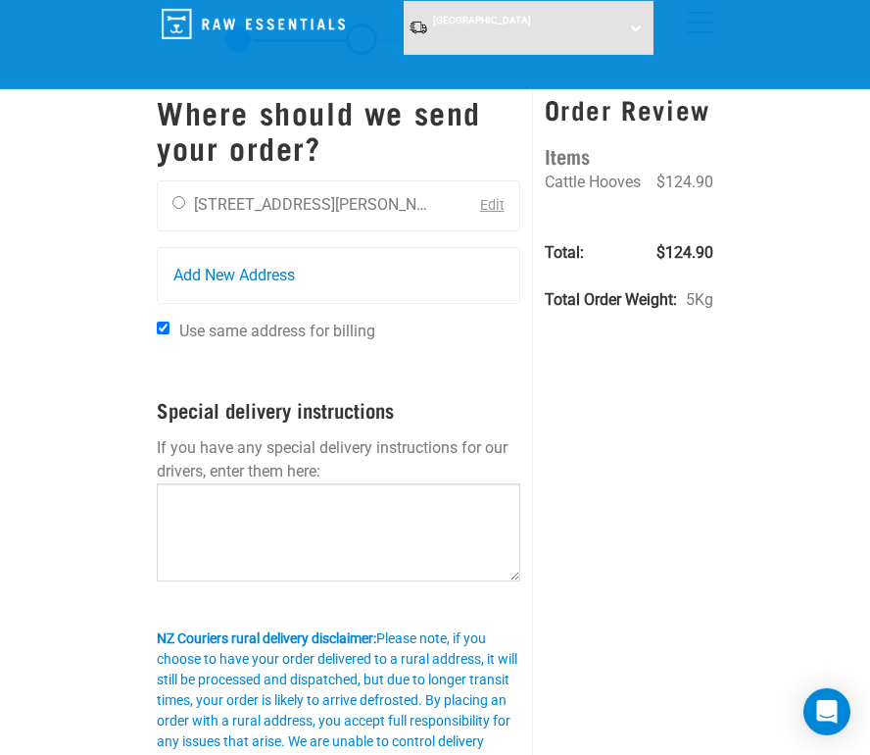
click at [195, 663] on div "NZ Couriers rural delivery disclaimer: Please note, if you choose to have your …" at bounding box center [339, 731] width 364 height 206
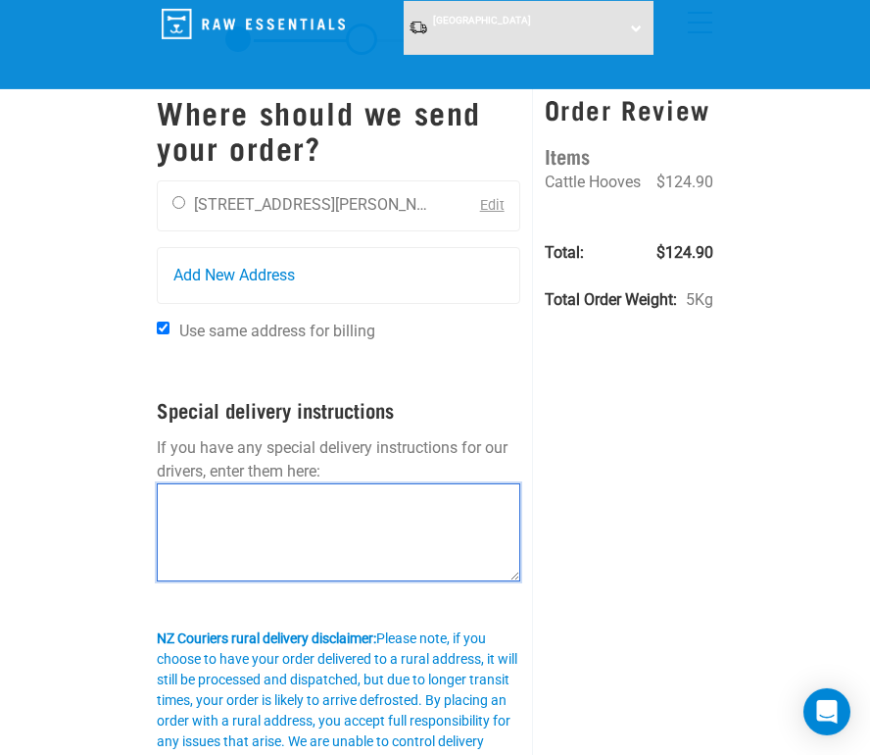
click at [166, 536] on textarea at bounding box center [339, 532] width 364 height 98
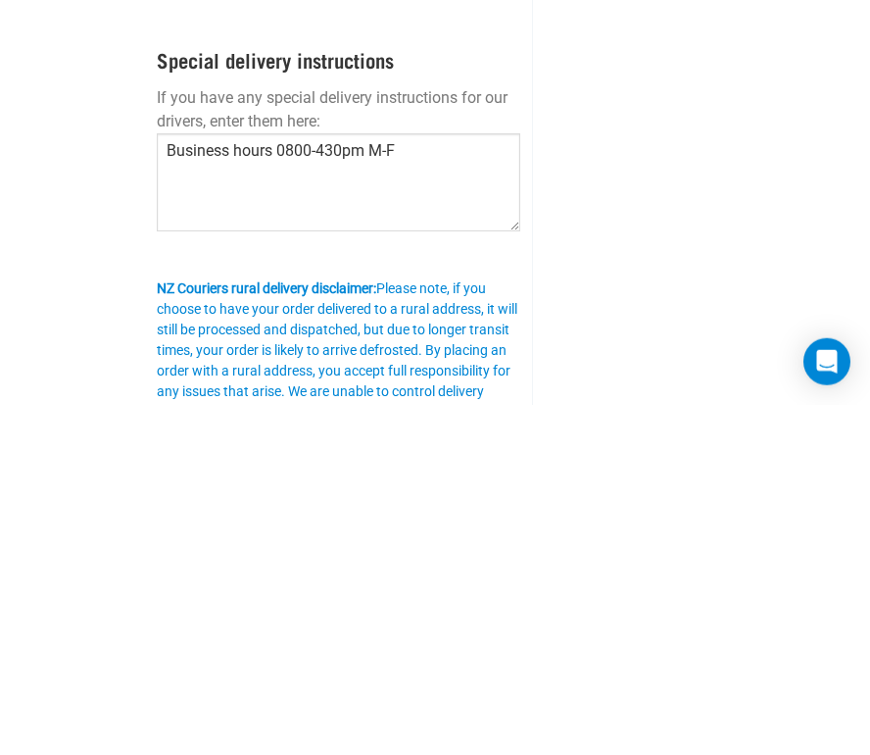
scroll to position [410, 0]
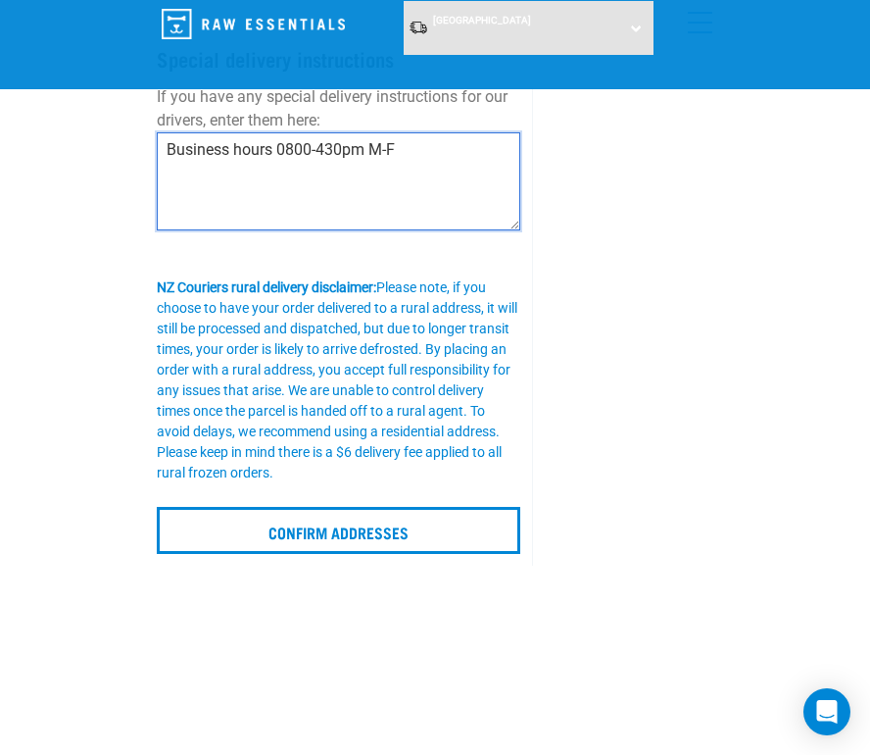
type textarea "Business hours 0800-430pm M-F"
click at [417, 534] on input "Confirm addresses" at bounding box center [339, 530] width 364 height 47
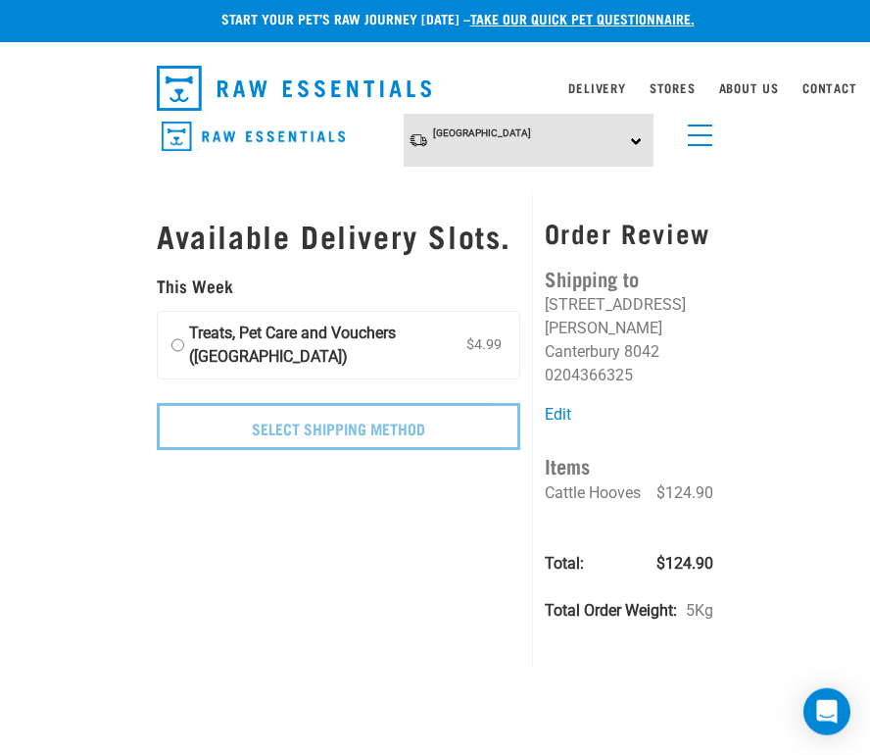
scroll to position [1, 0]
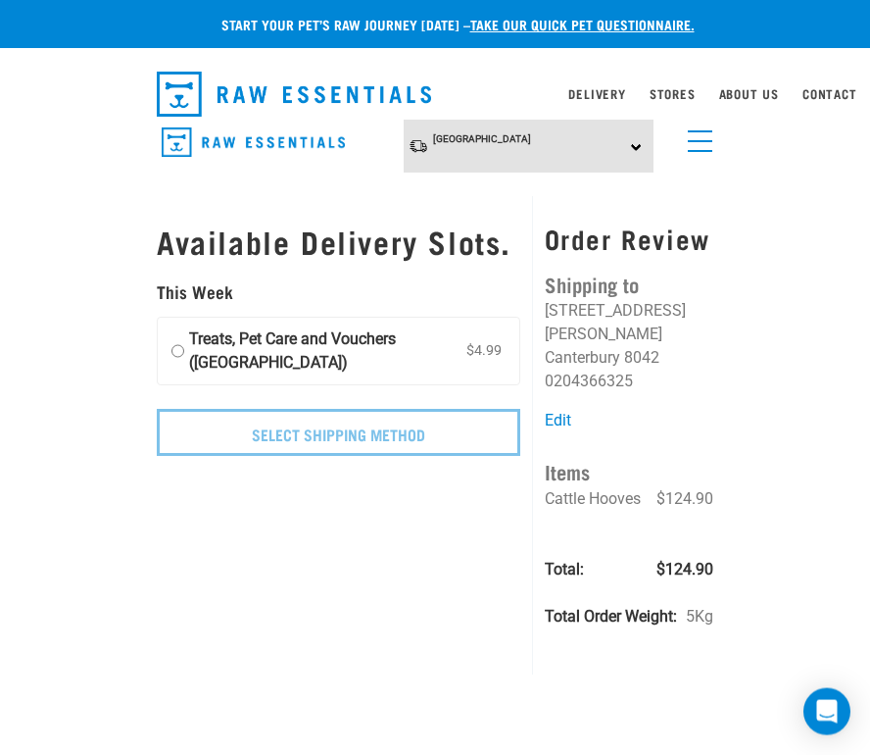
click at [178, 370] on input "Treats, Pet Care and Vouchers ([GEOGRAPHIC_DATA]) $4.99" at bounding box center [177, 350] width 13 height 47
radio input "true"
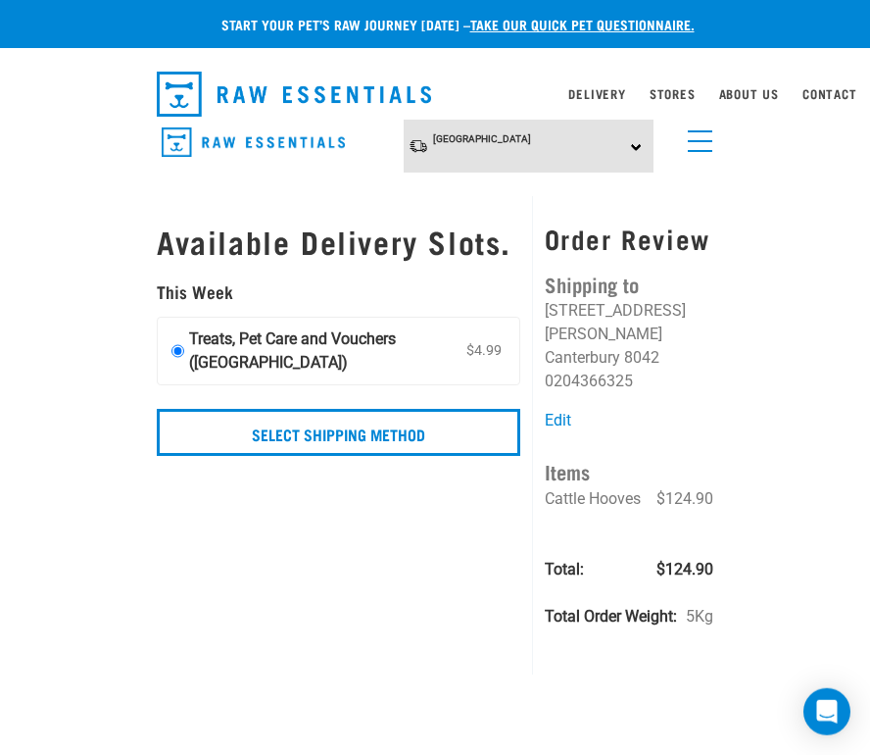
click at [167, 370] on label "Treats, Pet Care and Vouchers ([GEOGRAPHIC_DATA]) $4.99" at bounding box center [339, 351] width 362 height 67
click at [171, 370] on input "Treats, Pet Care and Vouchers ([GEOGRAPHIC_DATA]) $4.99" at bounding box center [177, 350] width 13 height 47
click at [462, 456] on input "Select Shipping Method" at bounding box center [339, 432] width 364 height 47
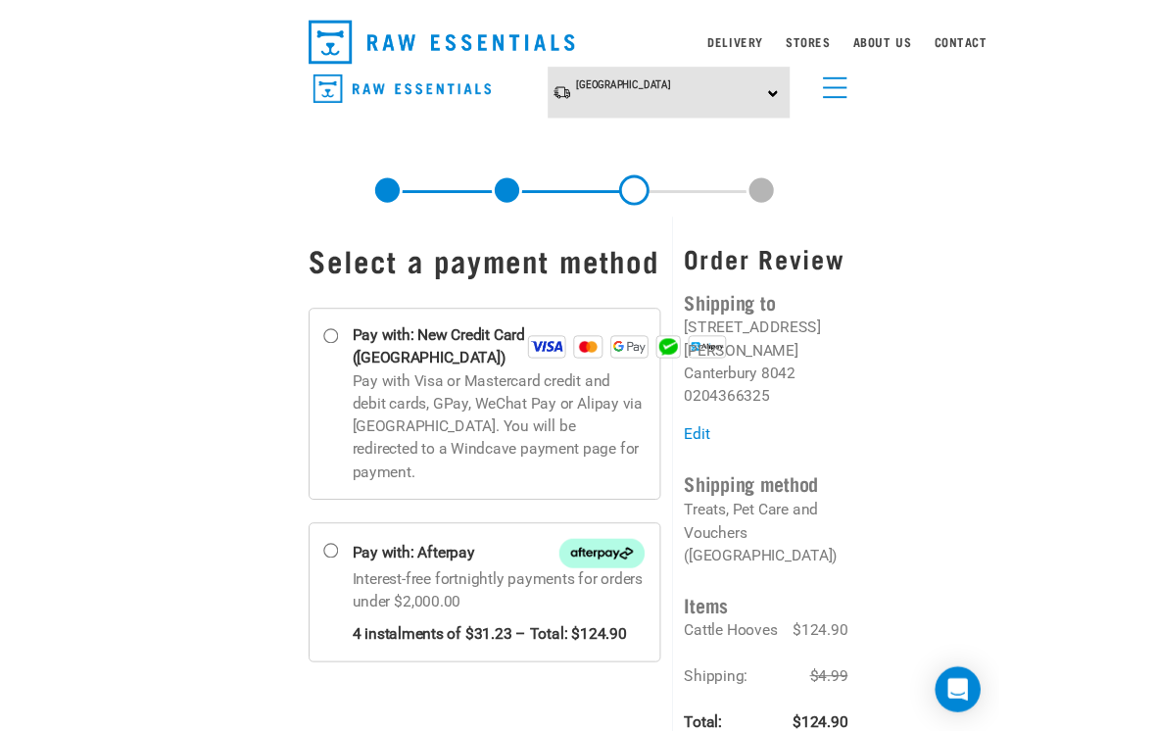
scroll to position [17, 0]
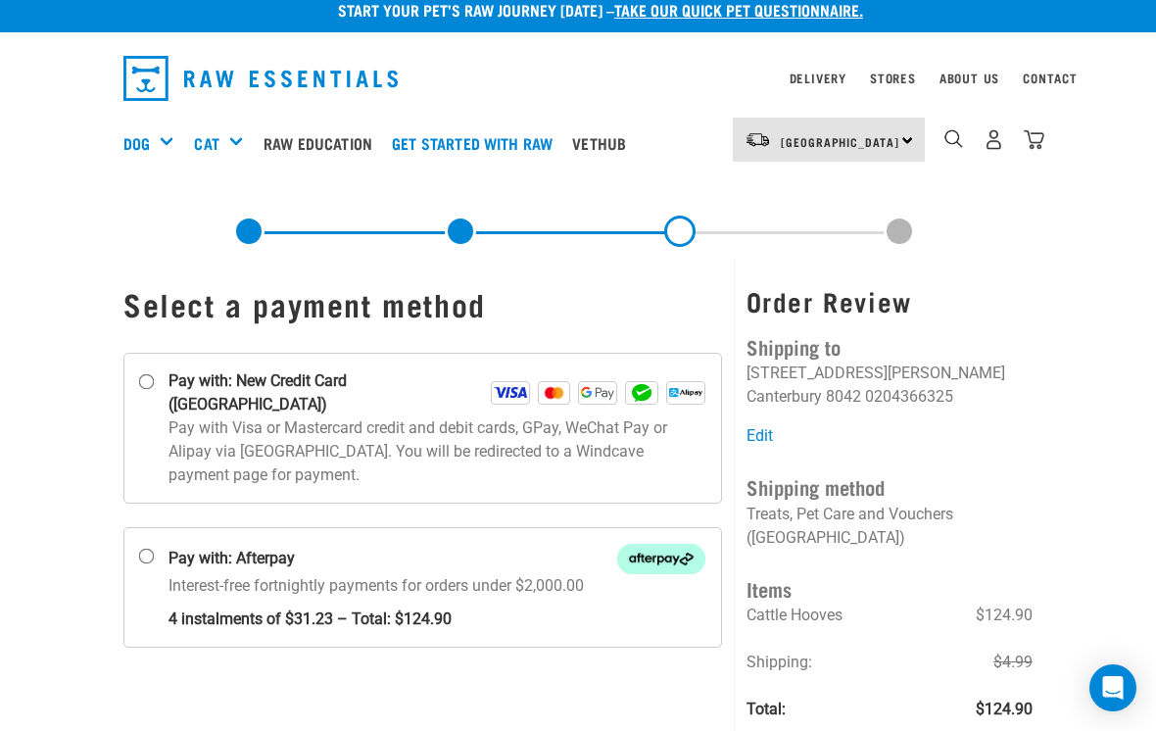
click at [184, 418] on p "Pay with Visa or Mastercard credit and debit cards, GPay, WeChat Pay or Alipay …" at bounding box center [437, 451] width 537 height 71
click at [155, 390] on input "Pay with: New Credit Card ([GEOGRAPHIC_DATA])" at bounding box center [147, 382] width 16 height 16
radio input "true"
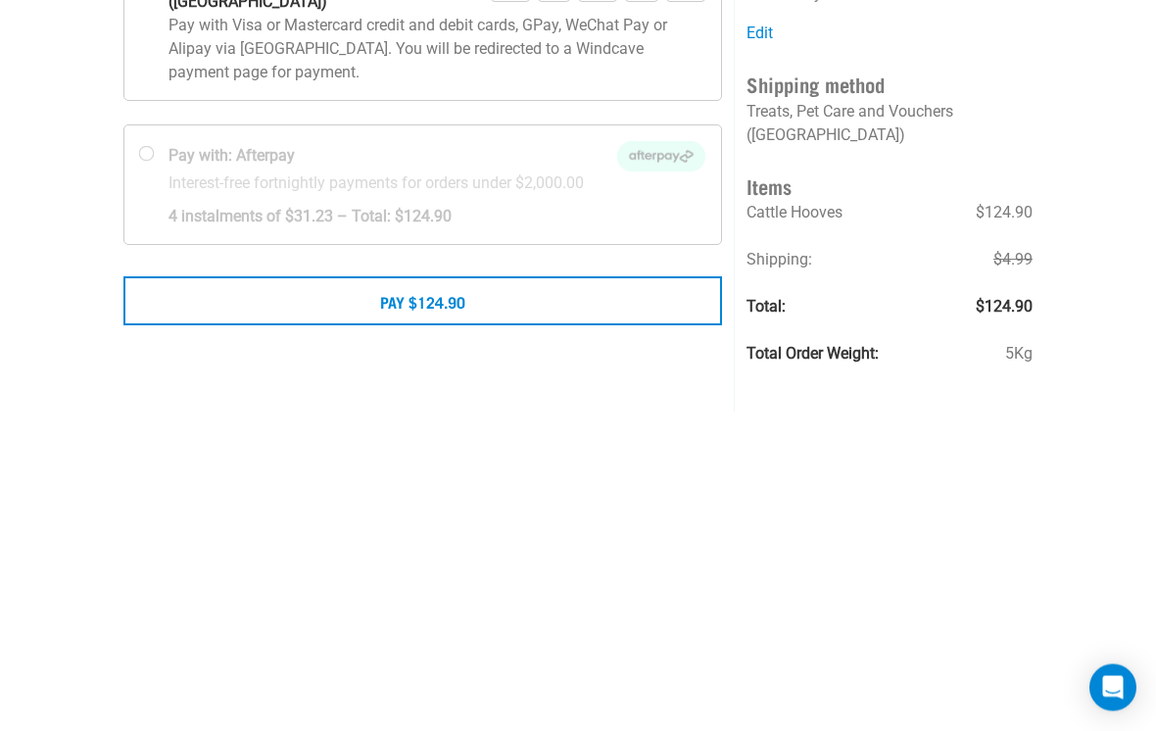
scroll to position [419, 0]
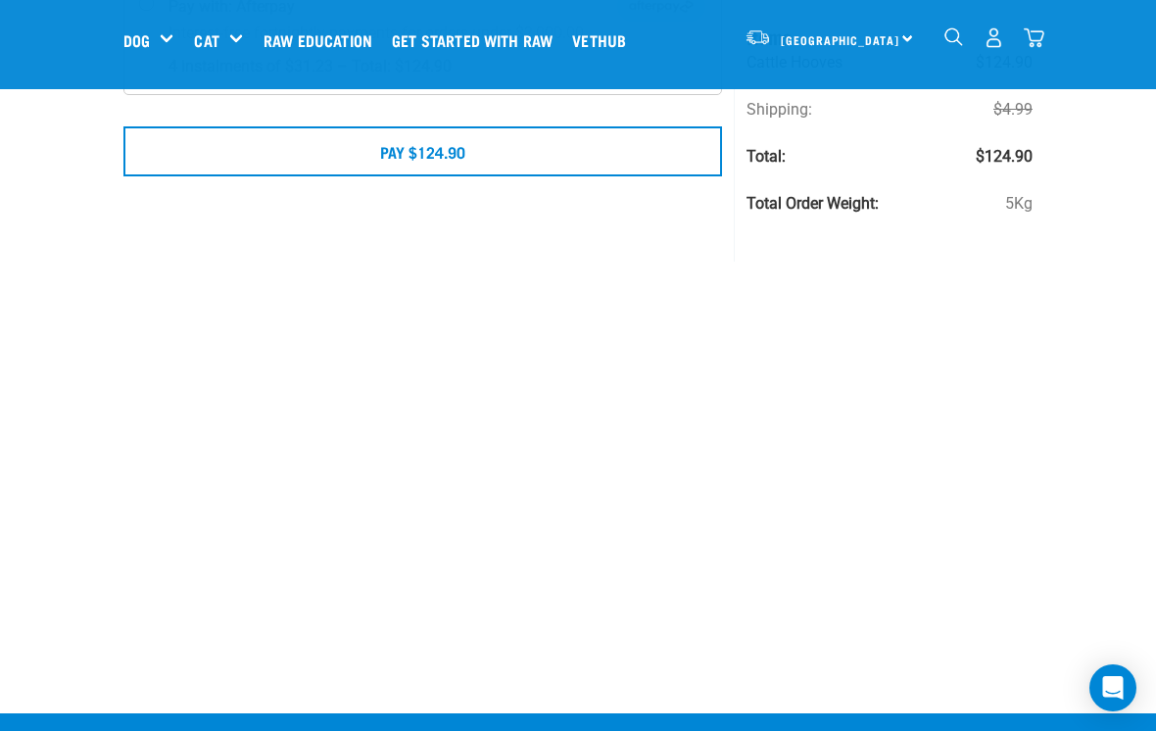
click at [245, 141] on button "Pay $124.90" at bounding box center [422, 150] width 599 height 49
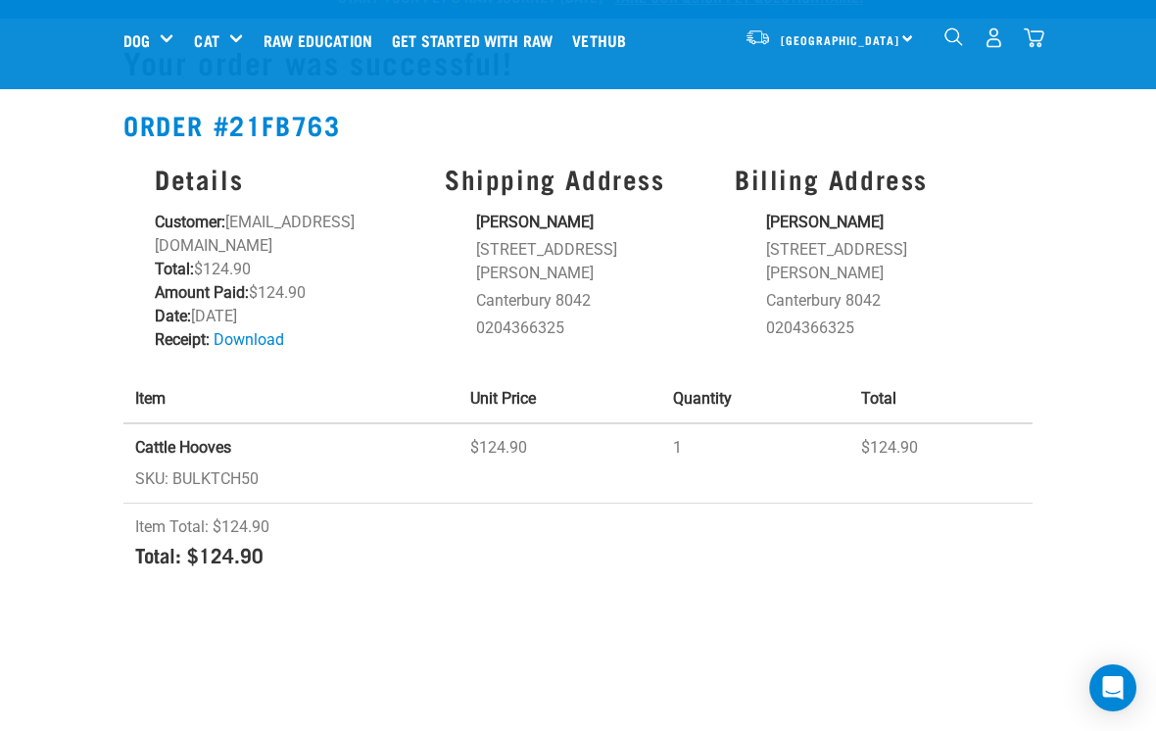
scroll to position [70, 0]
